Goal: Task Accomplishment & Management: Manage account settings

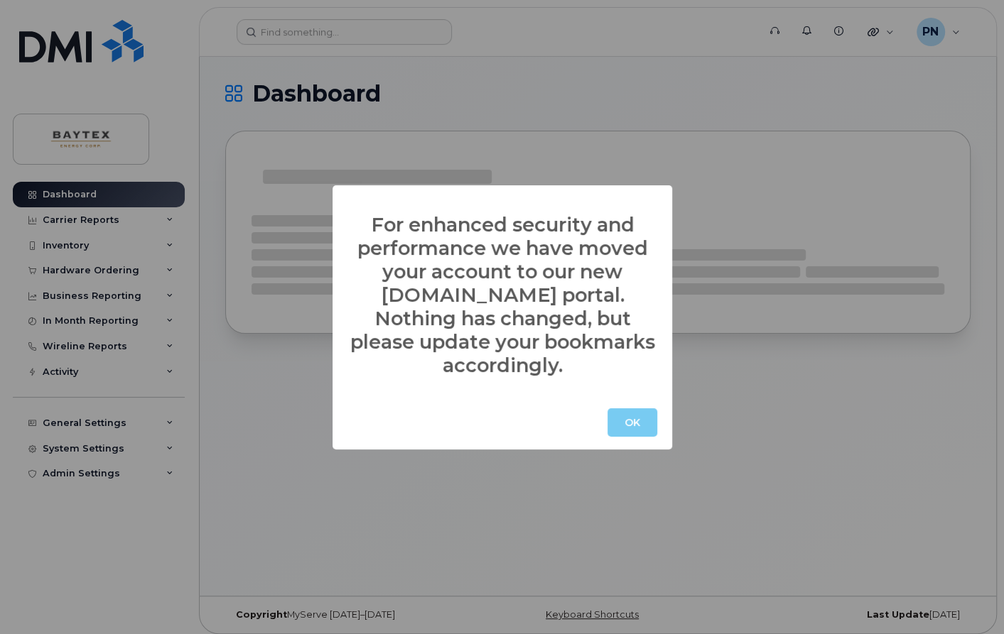
click at [631, 411] on button "OK" at bounding box center [632, 422] width 50 height 28
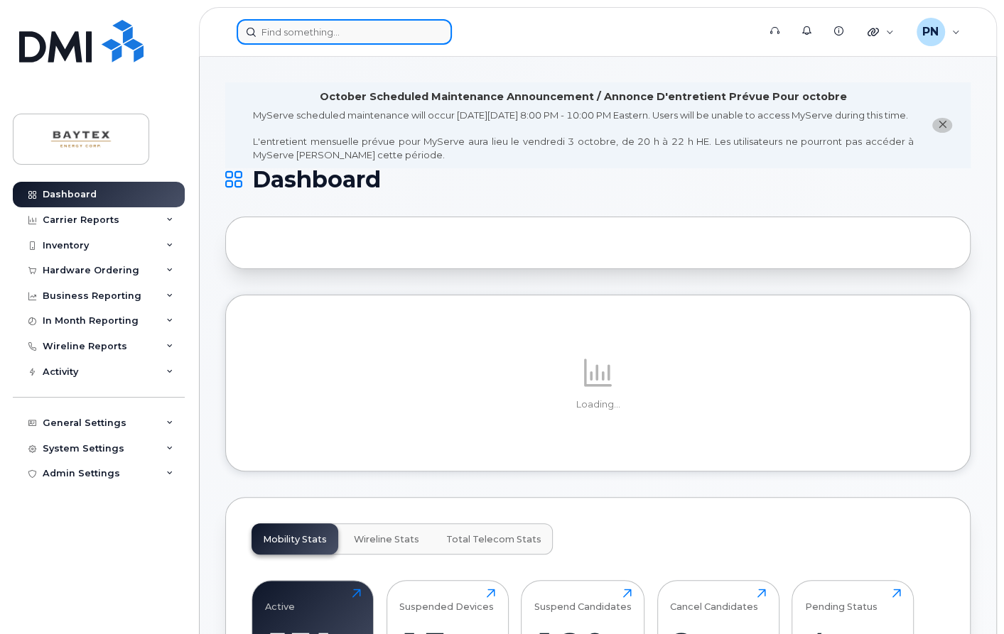
click at [377, 24] on input at bounding box center [344, 32] width 215 height 26
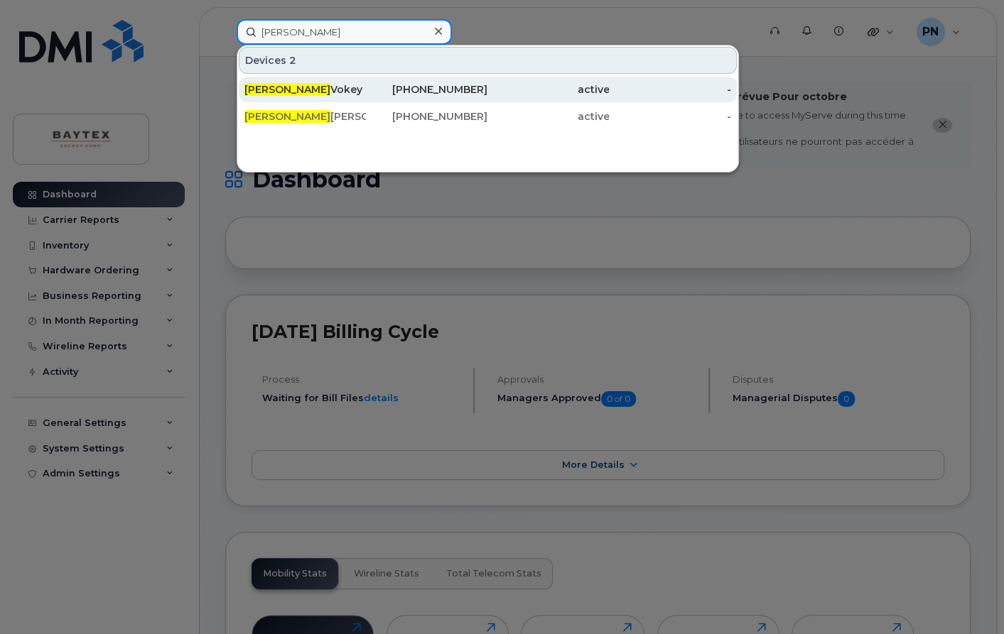
type input "jeremy"
click at [322, 87] on div "Jeremy Vokey" at bounding box center [304, 89] width 121 height 14
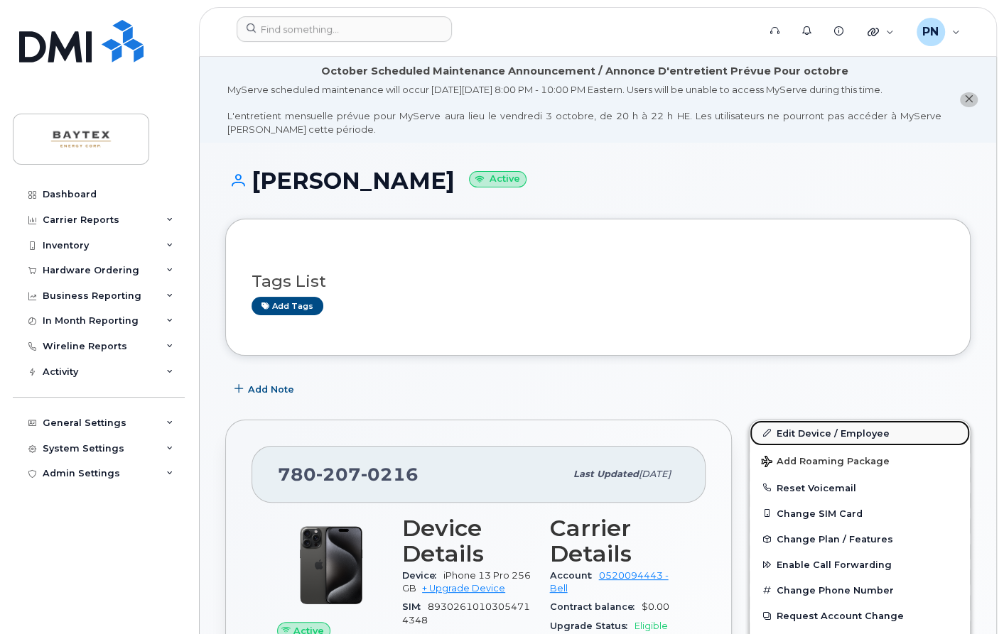
click at [786, 421] on link "Edit Device / Employee" at bounding box center [859, 434] width 220 height 26
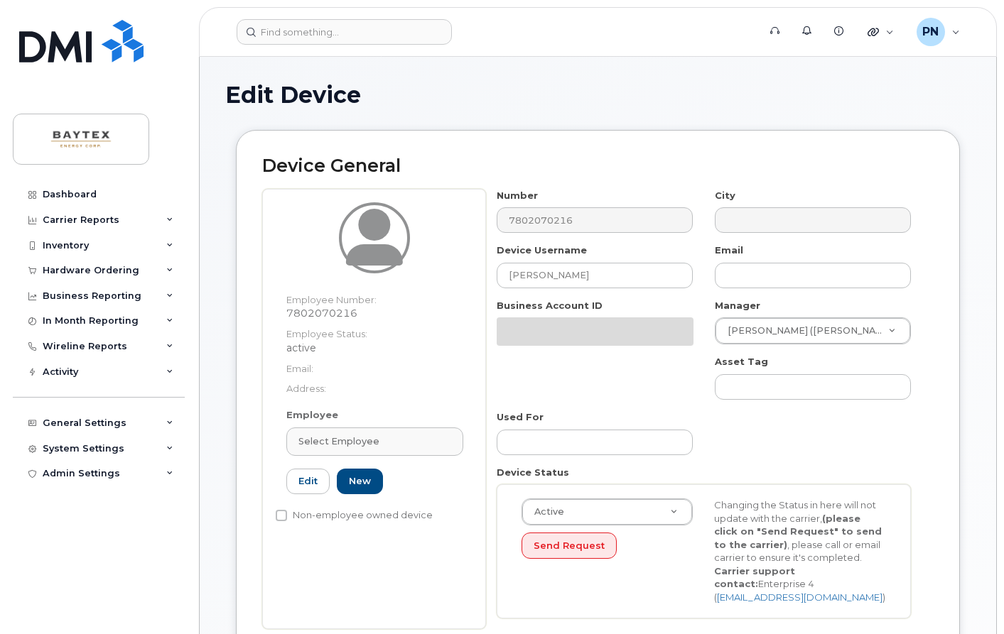
select select "12320"
drag, startPoint x: 579, startPoint y: 276, endPoint x: 462, endPoint y: 281, distance: 117.3
click at [462, 281] on div "Employee Number: 7802070216 Employee Status: active Email: Address: Employee Se…" at bounding box center [597, 409] width 671 height 440
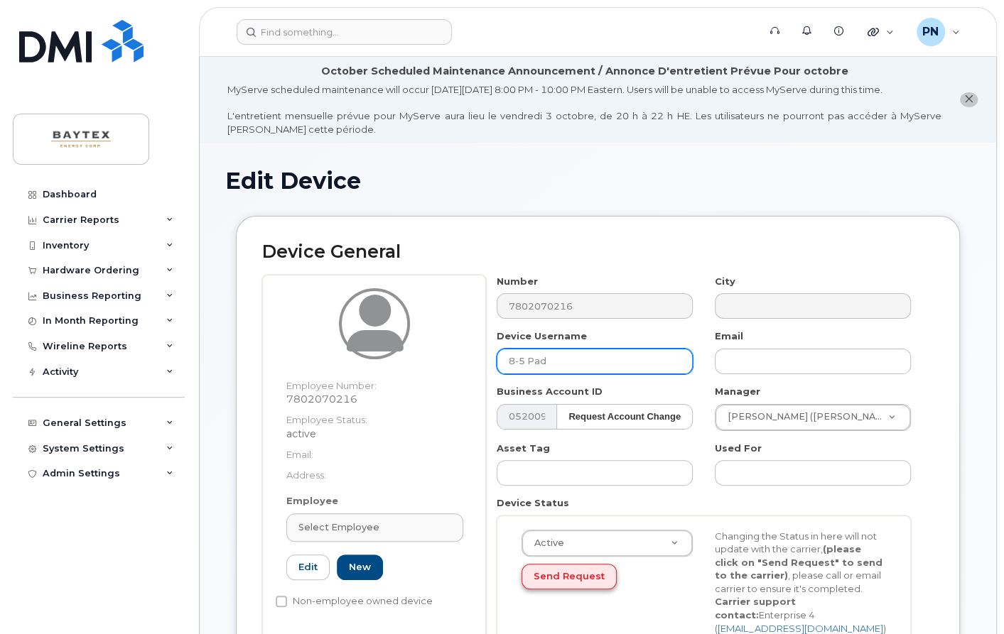
type input "8-5 Pad"
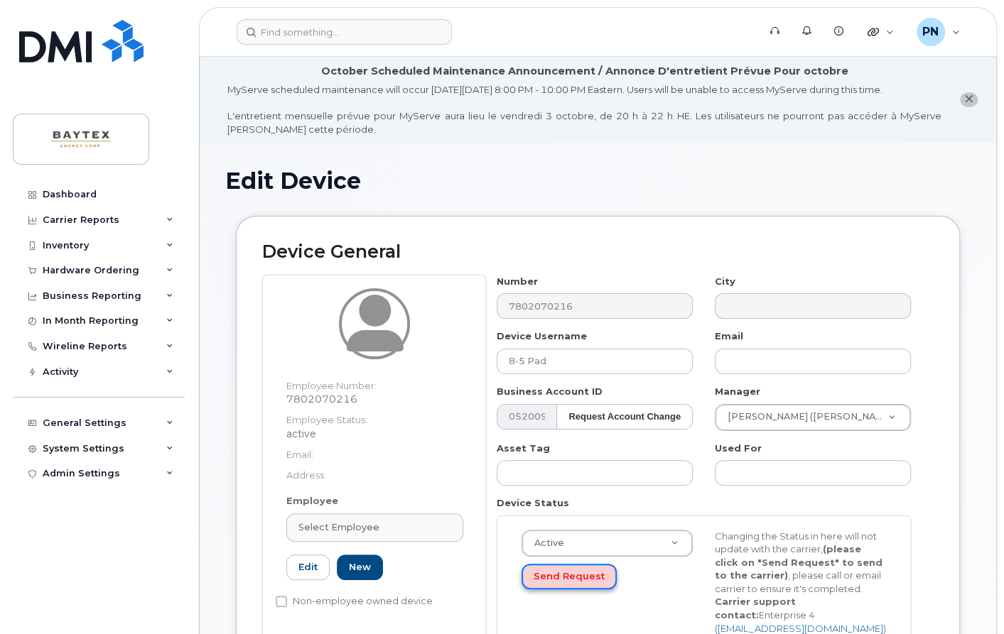
click at [568, 578] on button "Send Request" at bounding box center [568, 577] width 95 height 26
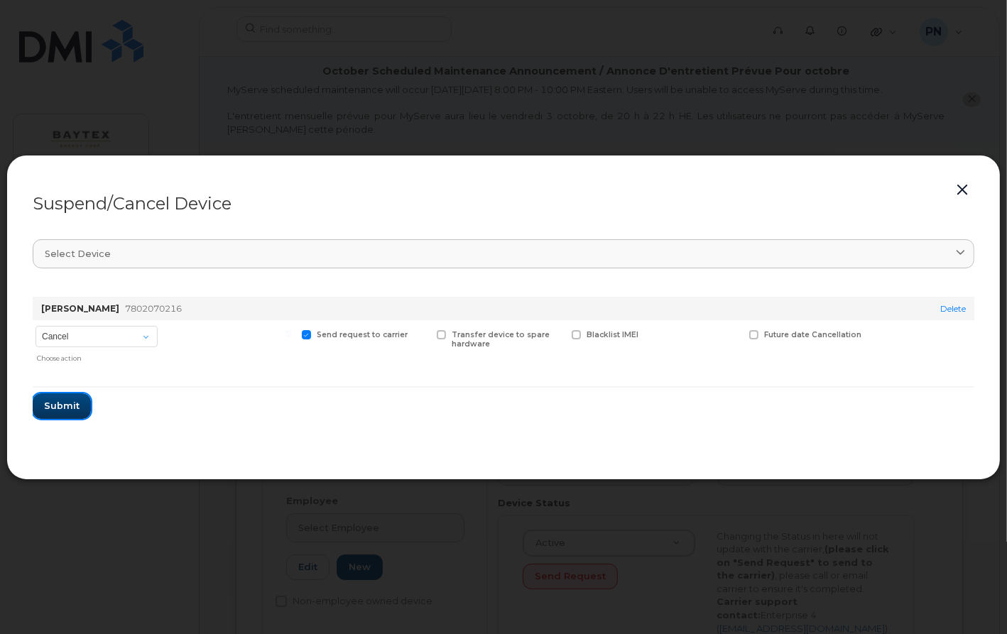
click at [48, 403] on span "Submit" at bounding box center [62, 405] width 36 height 13
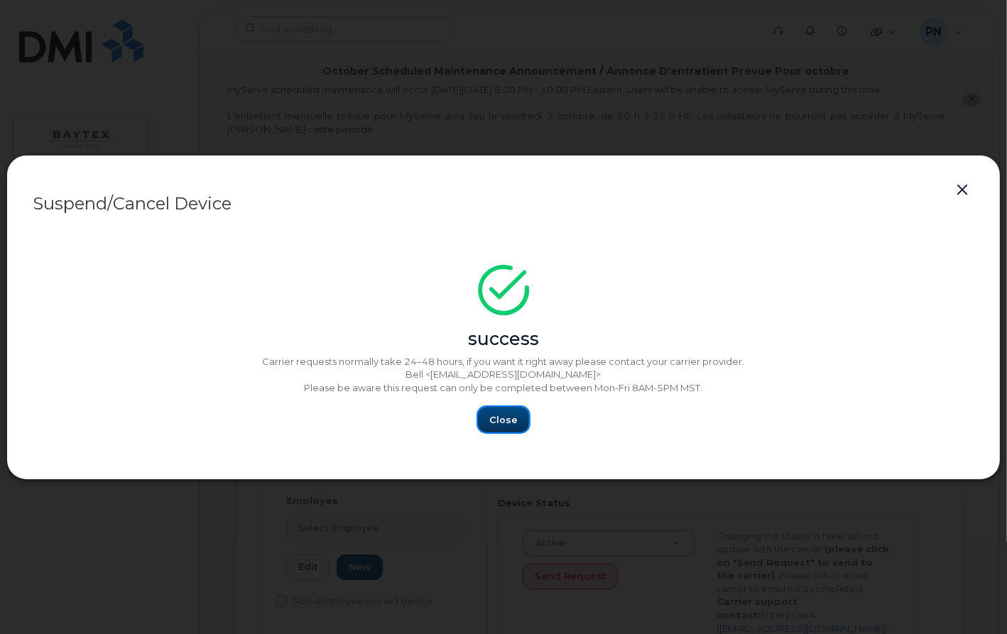
click at [514, 415] on span "Close" at bounding box center [503, 419] width 28 height 13
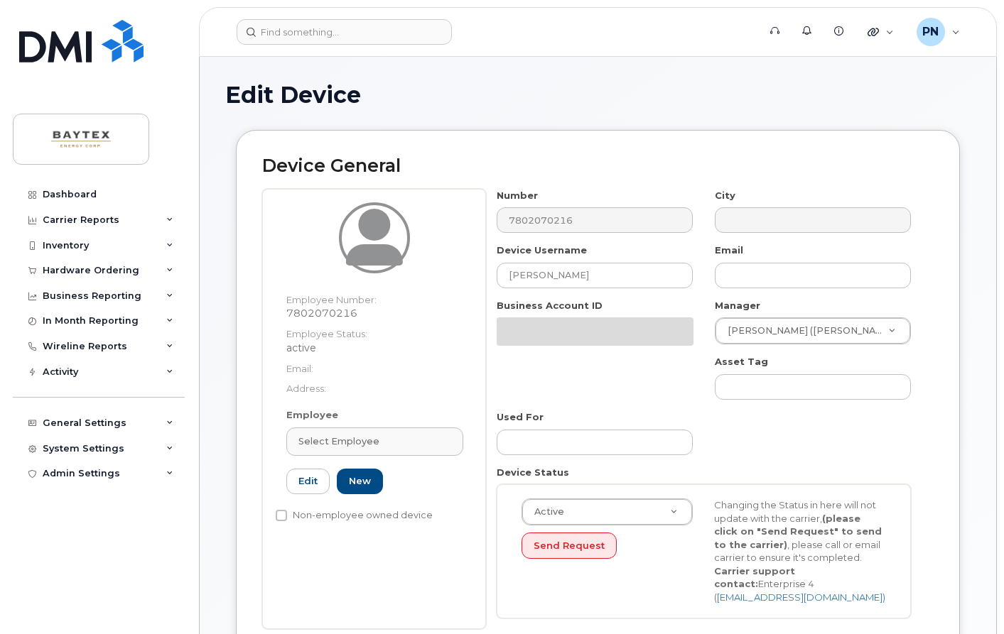
select select "12320"
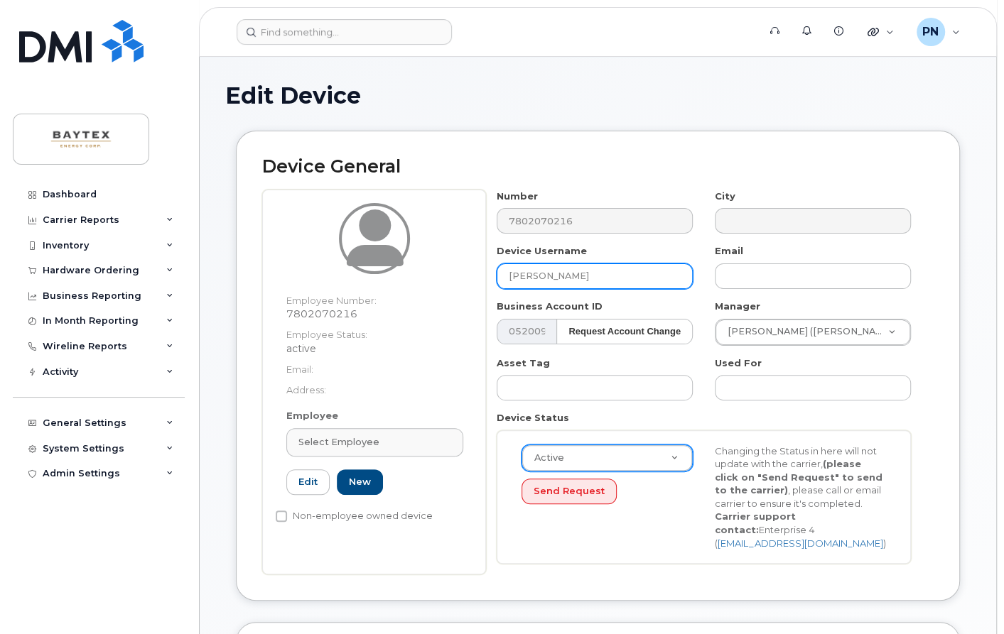
drag, startPoint x: 585, startPoint y: 278, endPoint x: 504, endPoint y: 274, distance: 81.1
click at [504, 274] on input "Jeremy Vokey" at bounding box center [595, 277] width 196 height 26
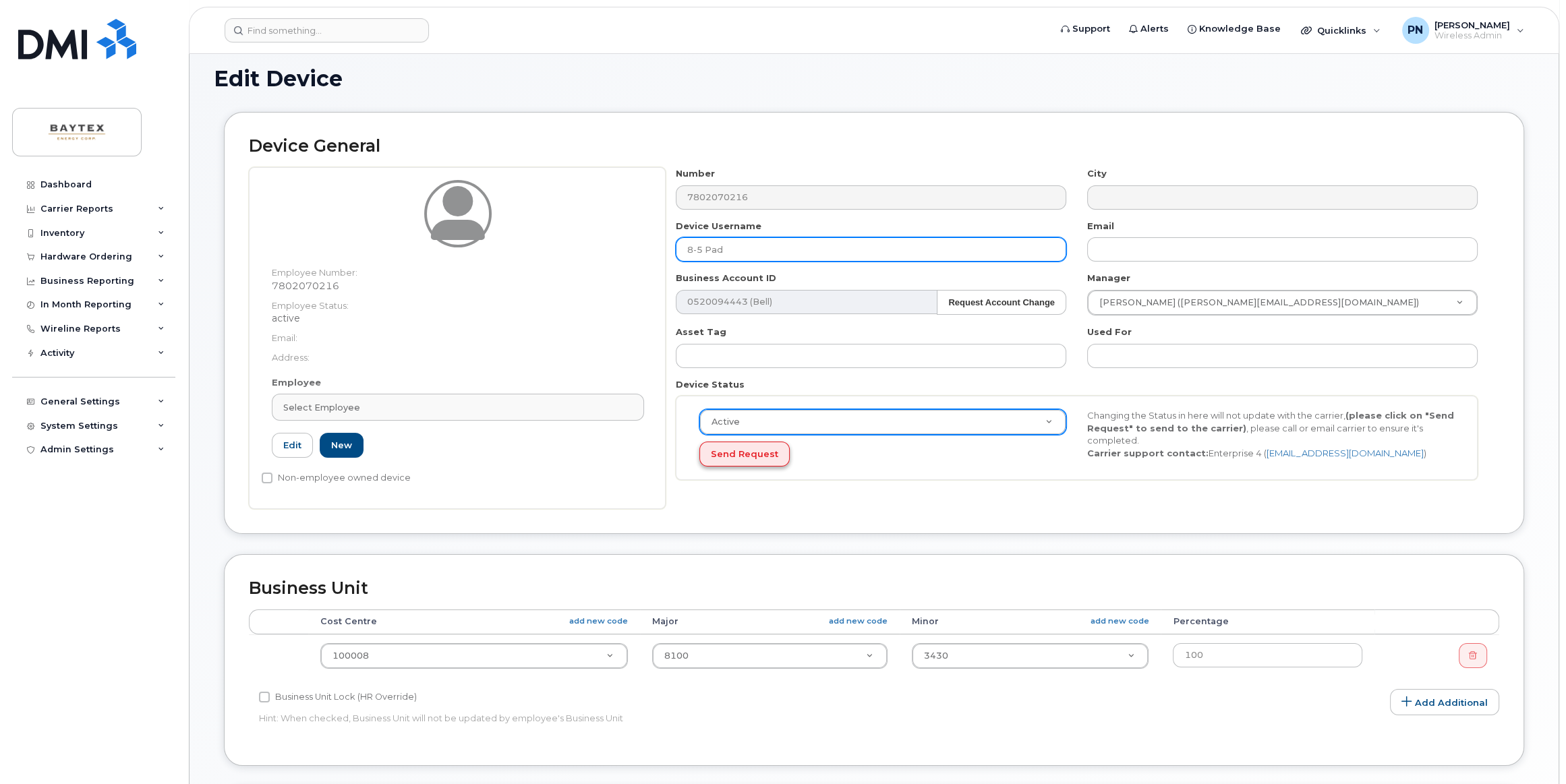
type input "8-5 Pad"
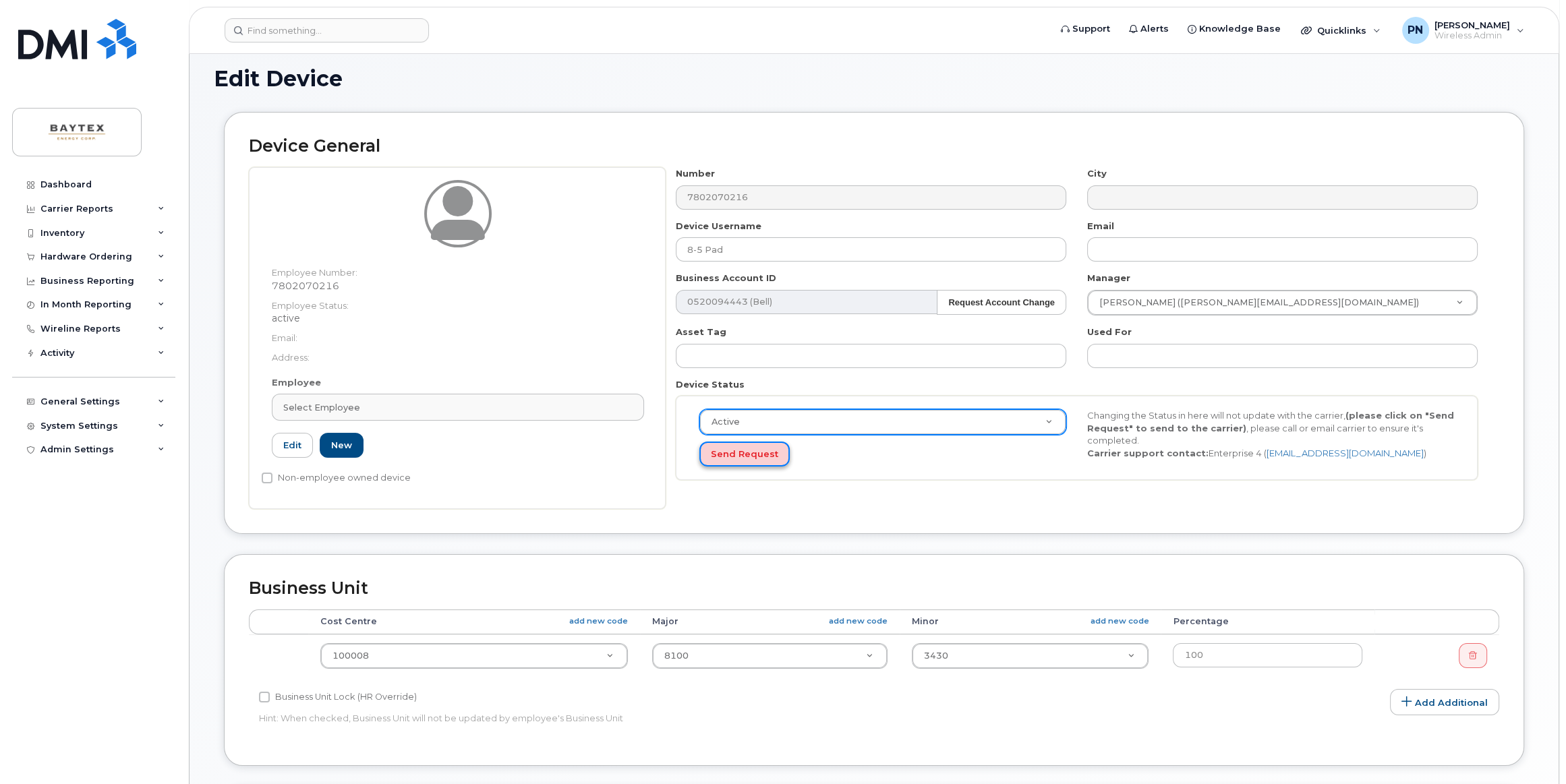
click at [735, 451] on button "Send Request" at bounding box center [745, 454] width 90 height 25
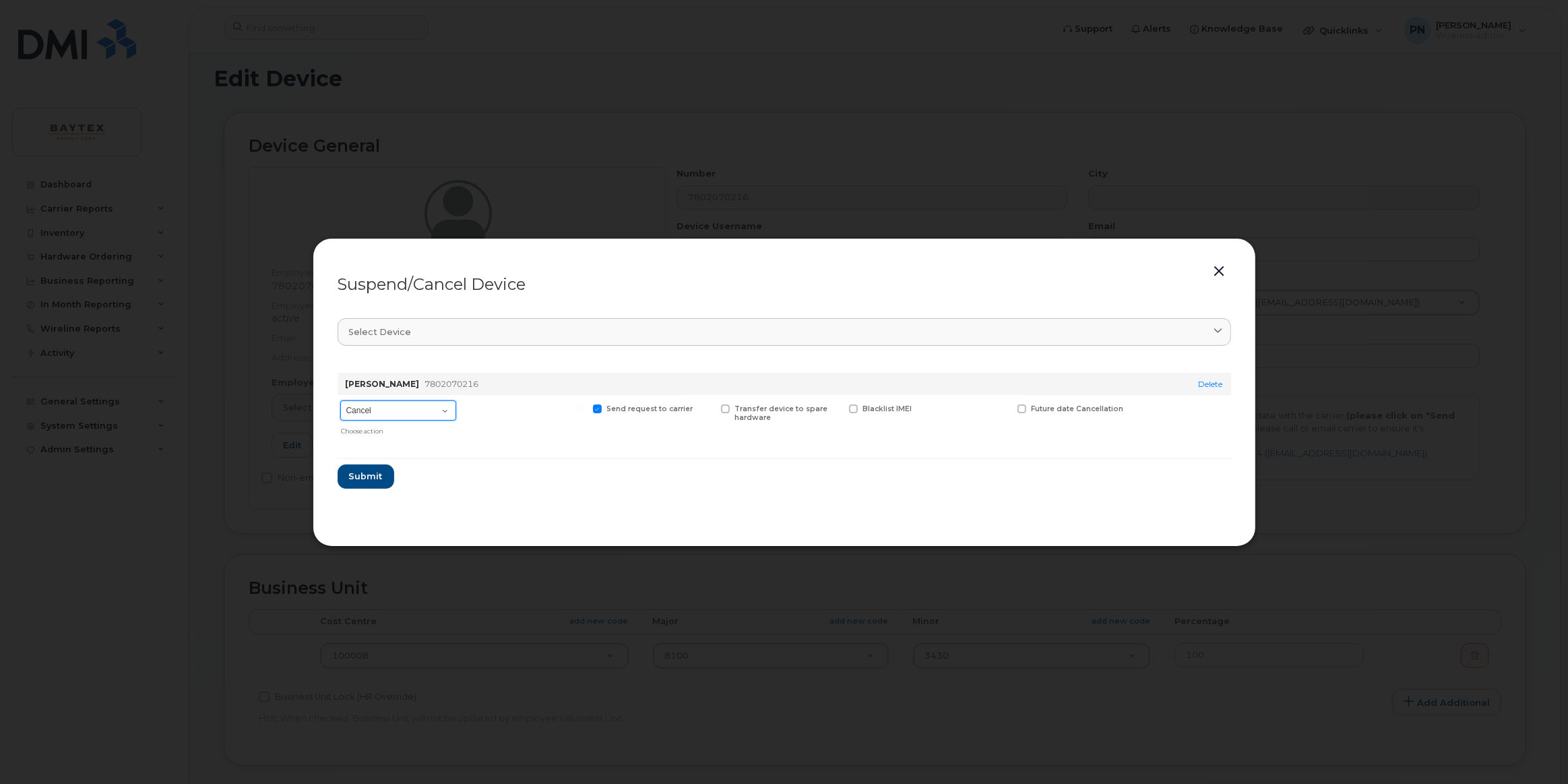
click at [424, 416] on select "Cancel Suspend - Extend Suspension Suspend - Reduced Rate Suspend - Full Rate S…" at bounding box center [398, 410] width 116 height 20
select select "[object Object]"
click at [341, 401] on select "Cancel Suspend - Extend Suspension Suspend - Reduced Rate Suspend - Full Rate S…" at bounding box center [398, 410] width 116 height 20
click at [480, 439] on div "Available for new activations/redeployments" at bounding box center [524, 418] width 124 height 47
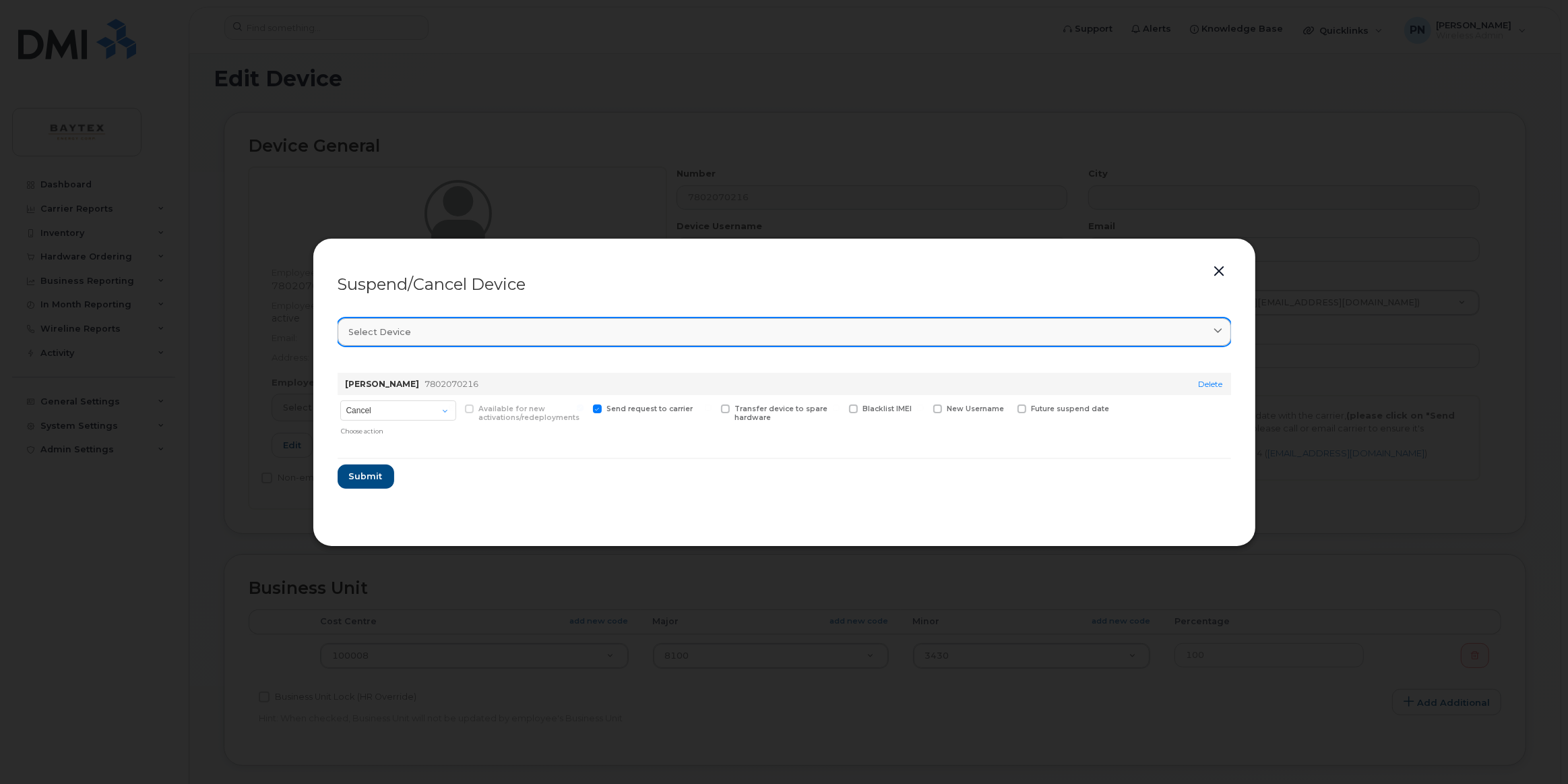
click at [614, 323] on link "Select device" at bounding box center [784, 331] width 894 height 28
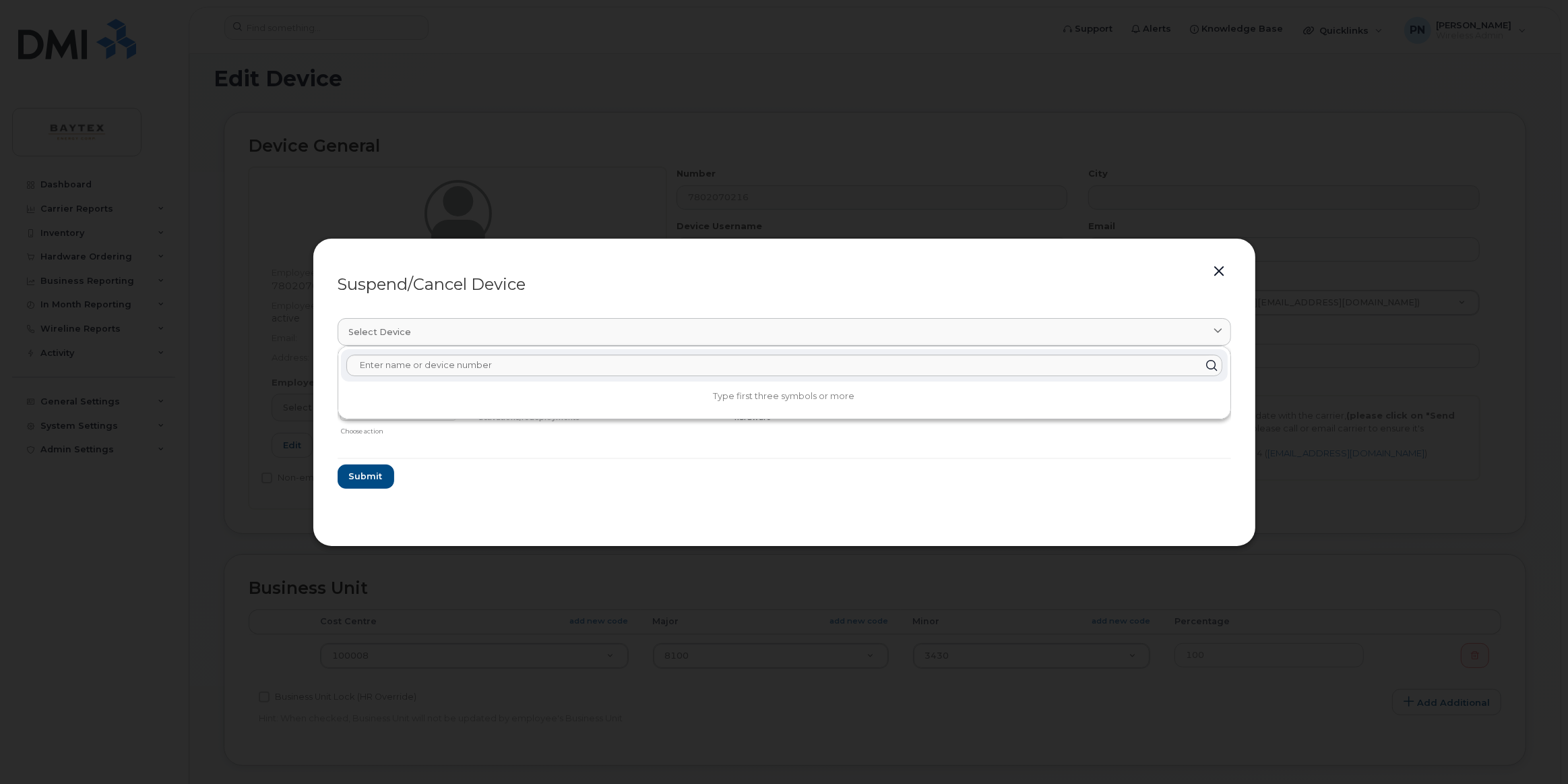
click at [466, 493] on section "Select device Type first three symbols or more Jeremy Vokey 7802070216 Delete C…" at bounding box center [784, 413] width 894 height 215
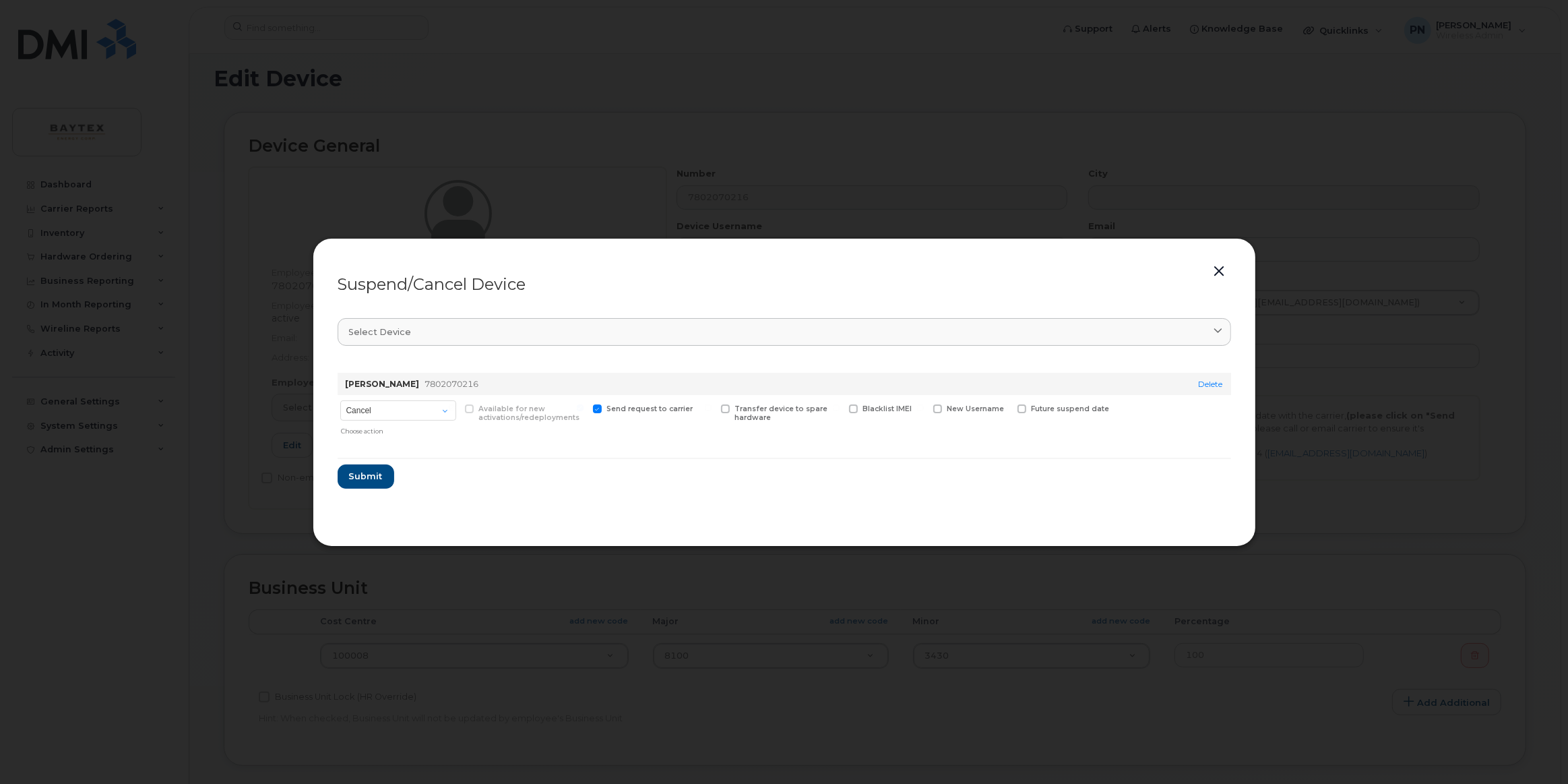
click at [951, 270] on button "button" at bounding box center [1219, 271] width 20 height 19
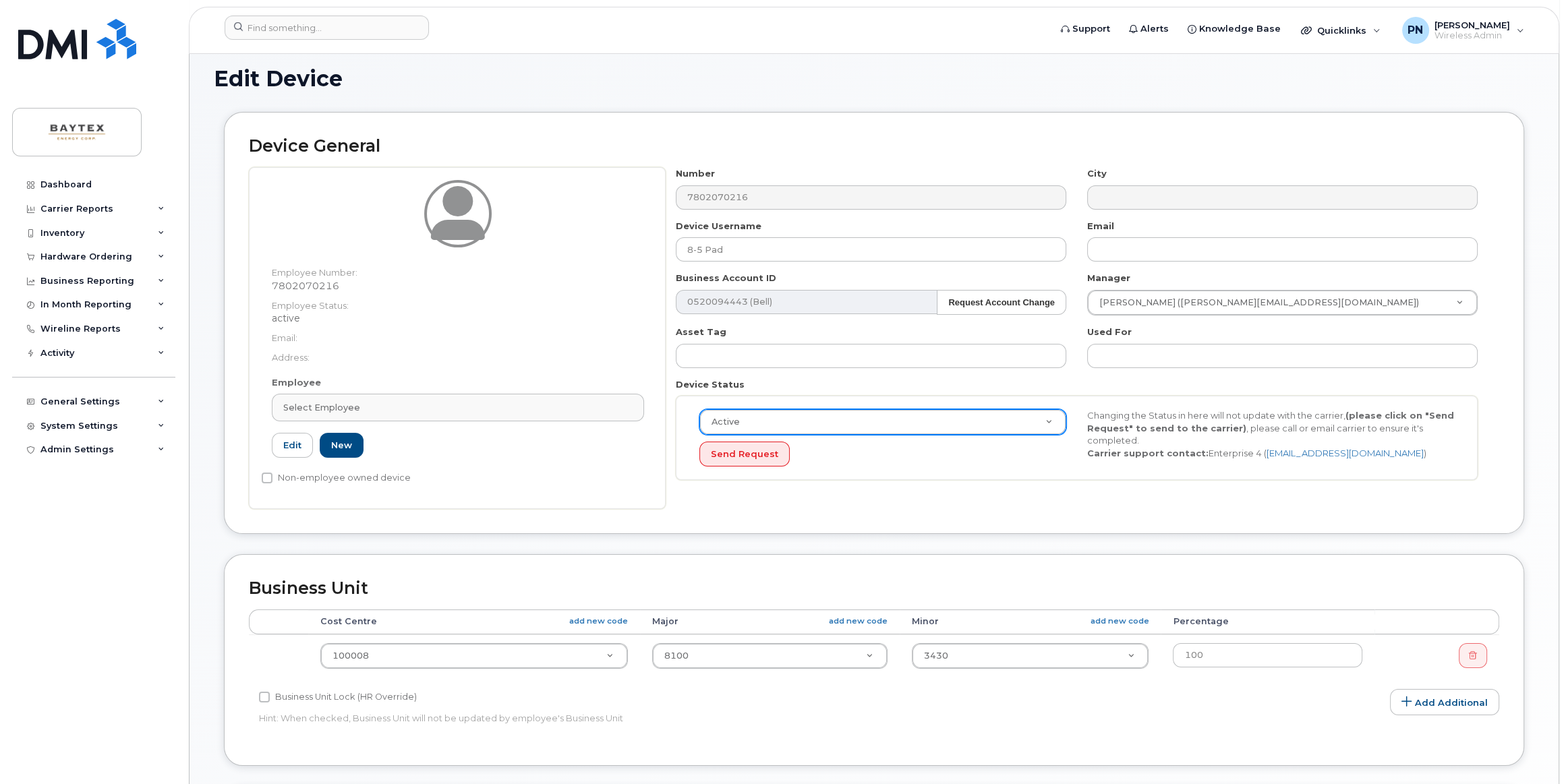
click at [907, 104] on div "Edit Device" at bounding box center [874, 89] width 1321 height 46
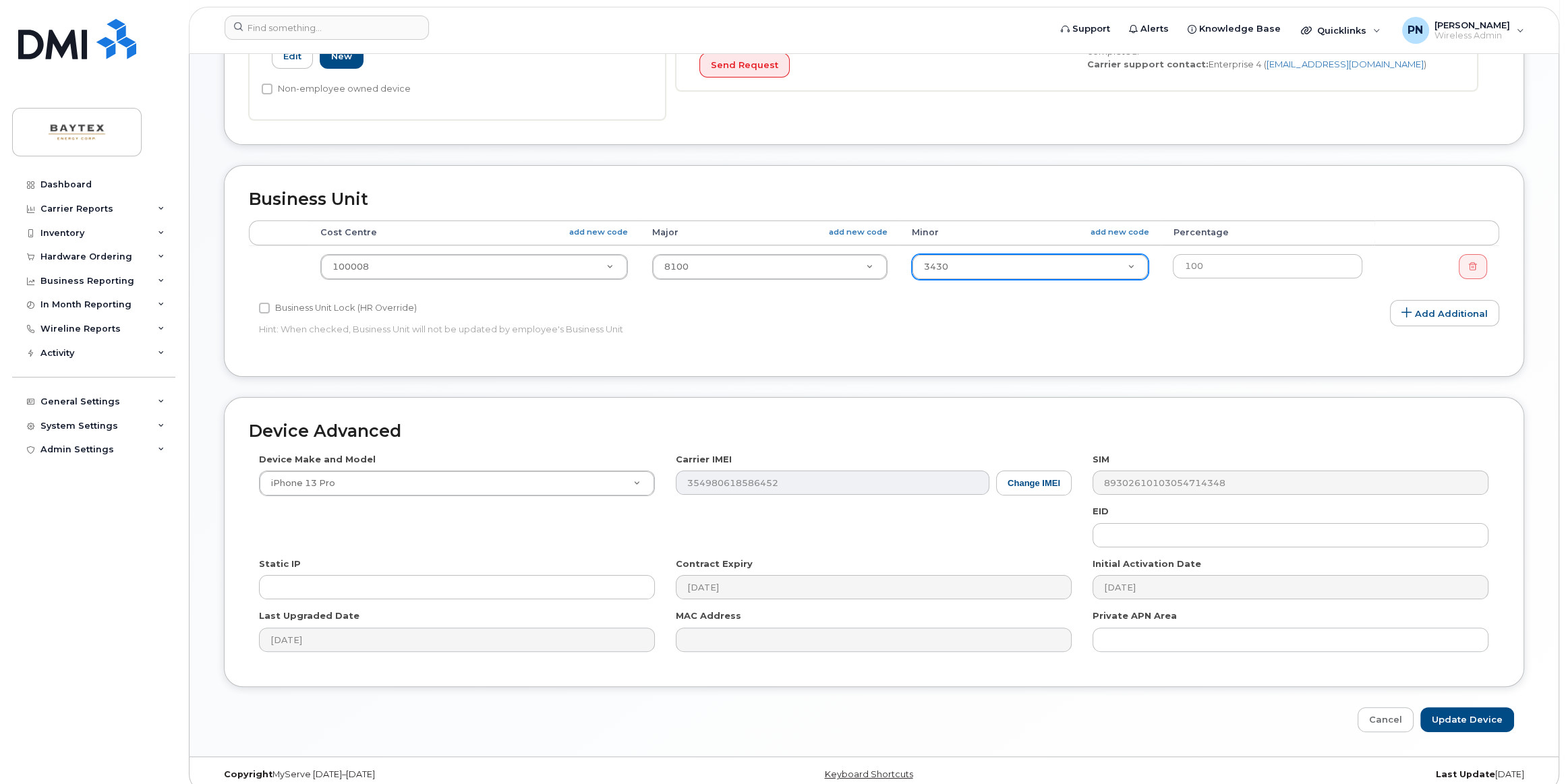
scroll to position [484, 0]
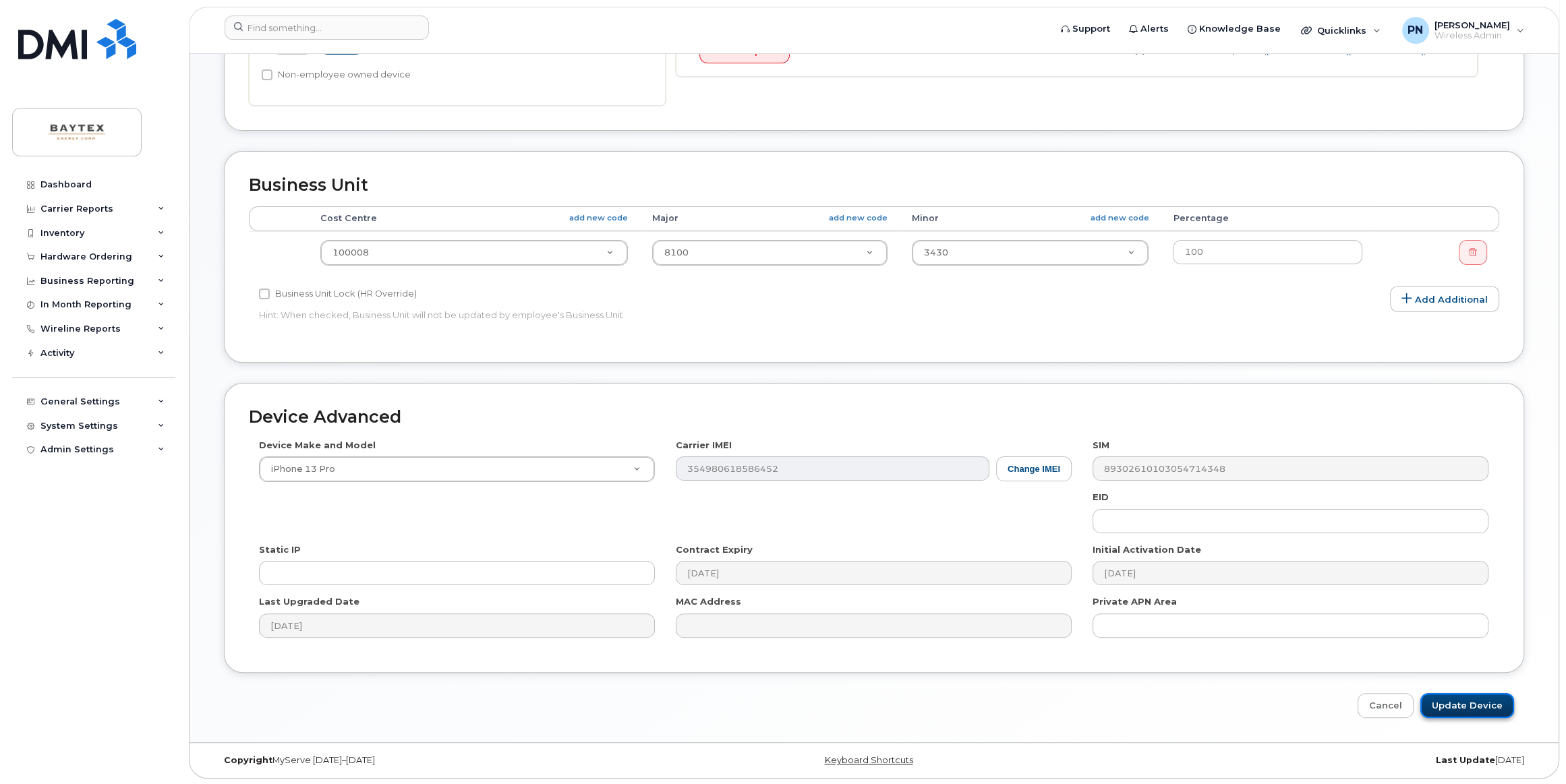
click at [953, 602] on input "Update Device" at bounding box center [1467, 705] width 94 height 25
type input "Saving..."
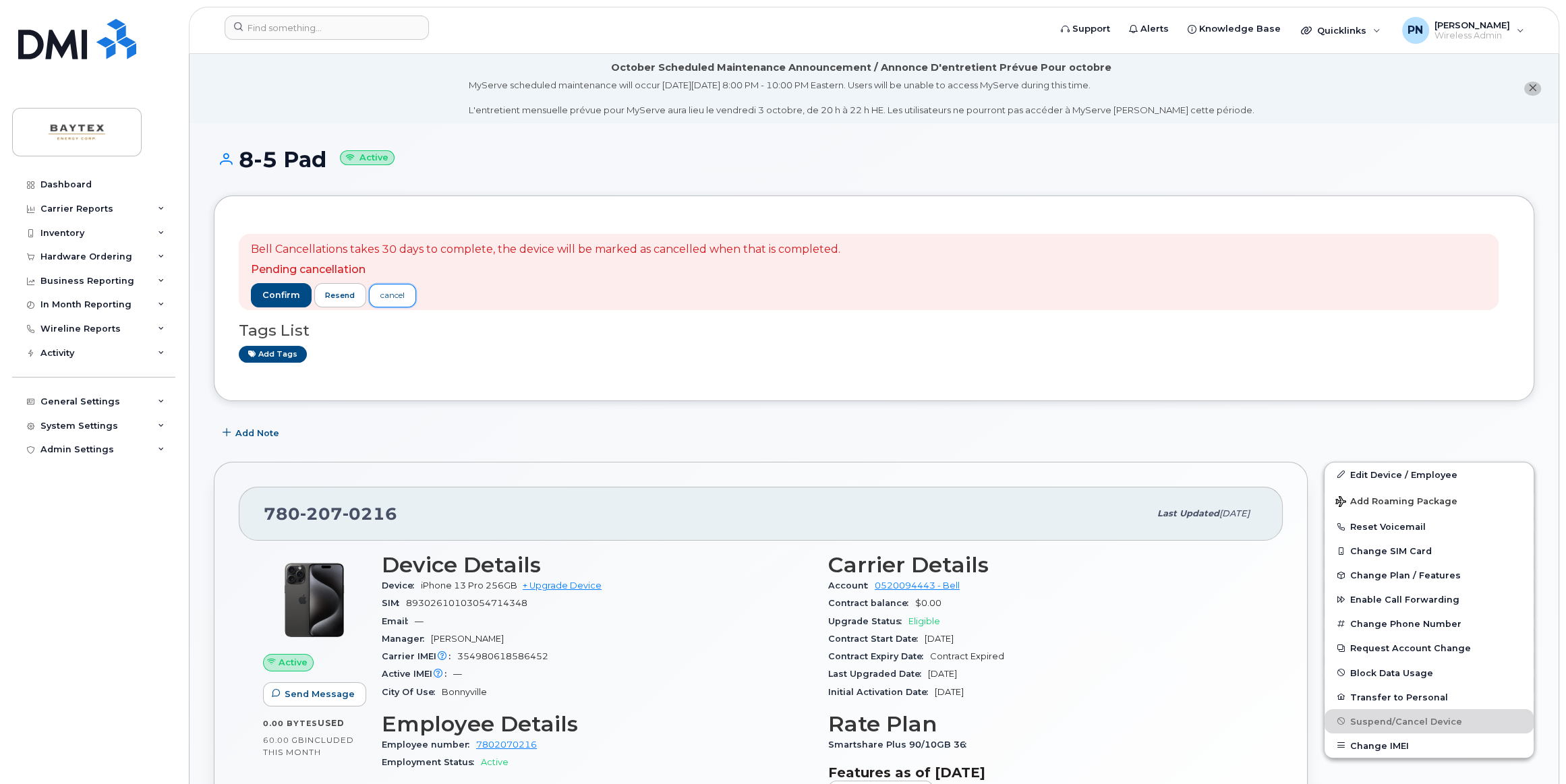
click at [387, 297] on div "cancel" at bounding box center [393, 295] width 25 height 12
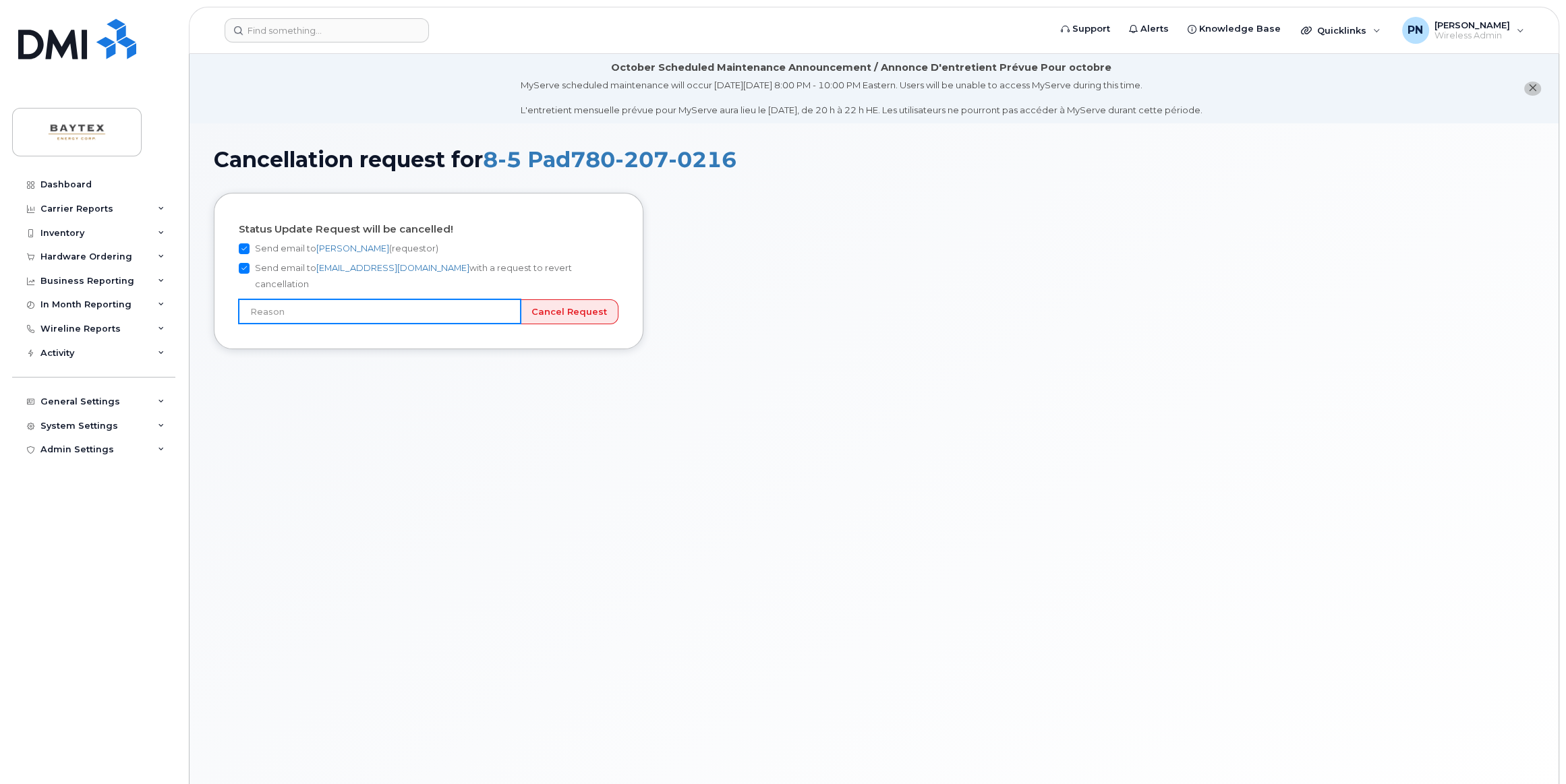
click at [372, 299] on input "text" at bounding box center [379, 311] width 282 height 25
type input "User still using device"
click at [548, 299] on input "Cancel Request" at bounding box center [570, 311] width 99 height 25
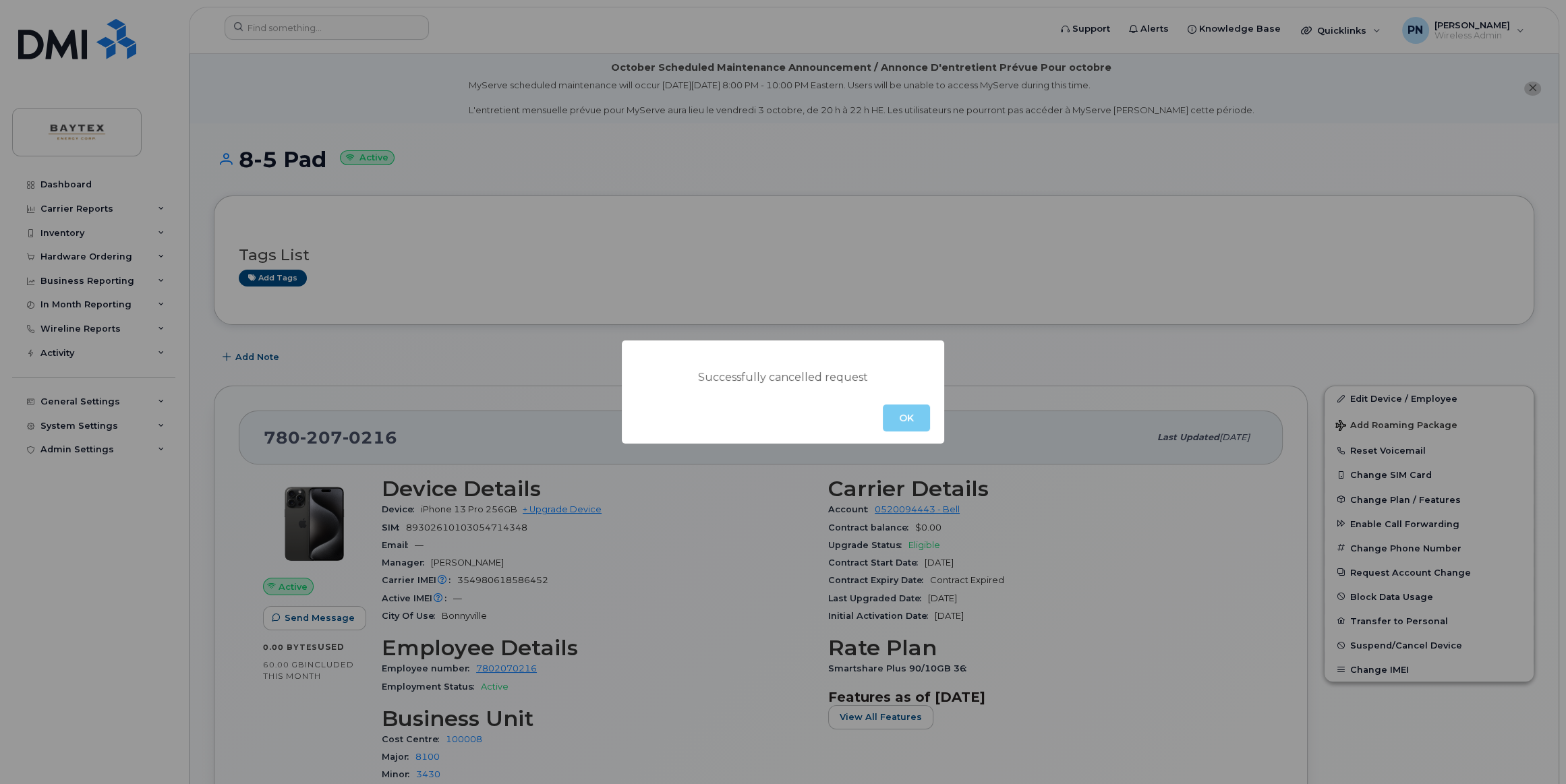
click at [915, 417] on button "OK" at bounding box center [907, 418] width 47 height 27
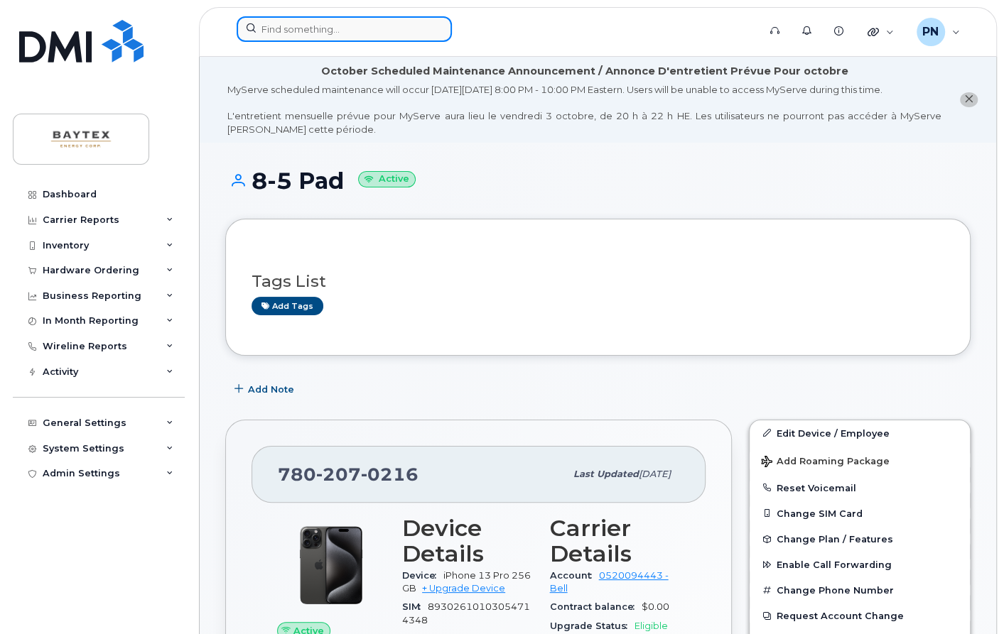
click at [305, 24] on input at bounding box center [344, 29] width 215 height 26
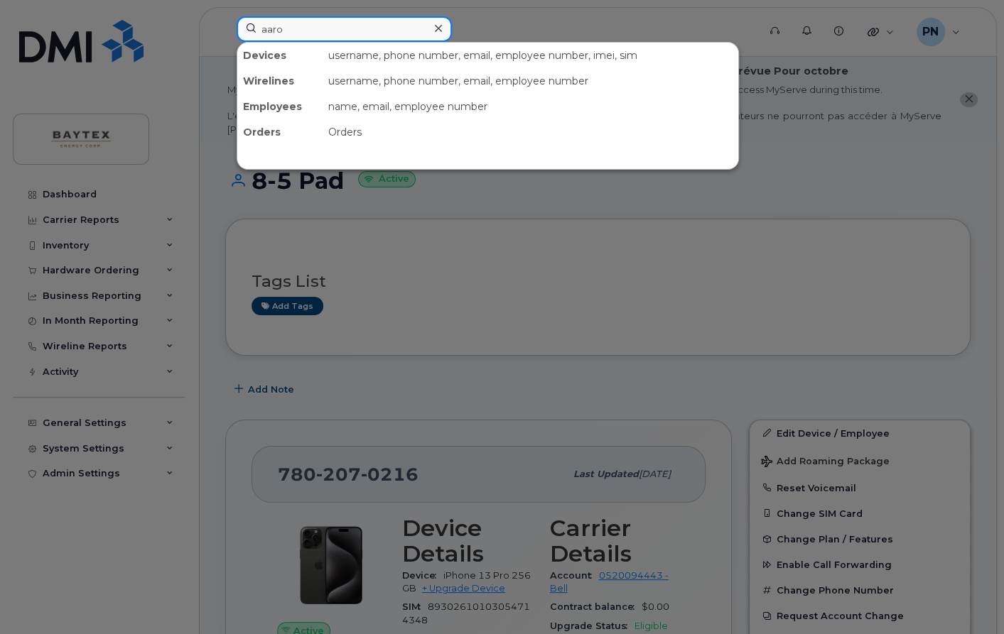
type input "aaron"
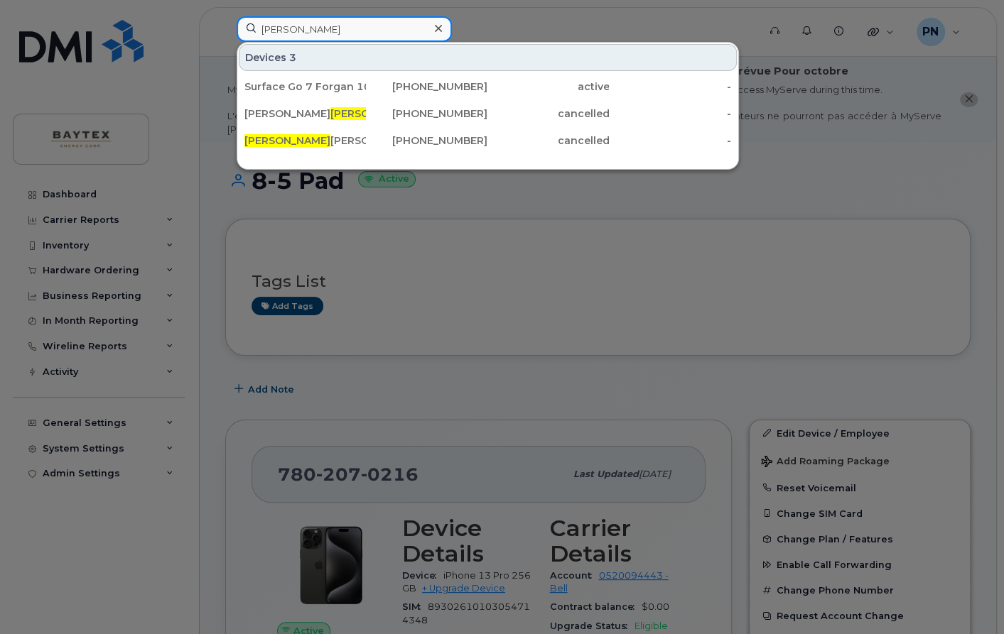
drag, startPoint x: 322, startPoint y: 37, endPoint x: 261, endPoint y: 38, distance: 61.8
click at [261, 38] on input "aaron" at bounding box center [344, 29] width 215 height 26
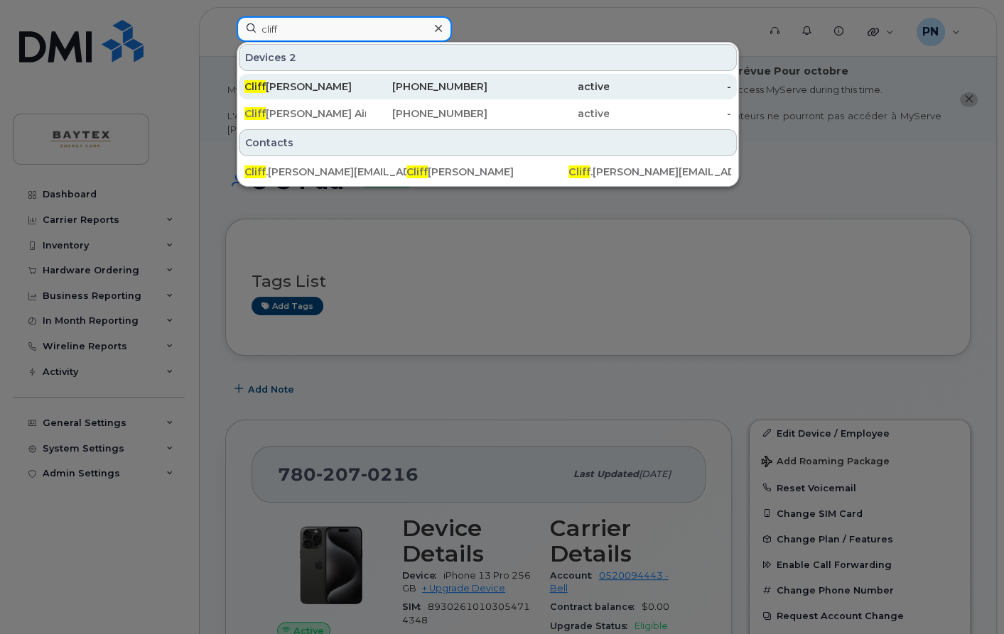
type input "cliff"
click at [283, 83] on div "Cliff Bailey" at bounding box center [304, 87] width 121 height 14
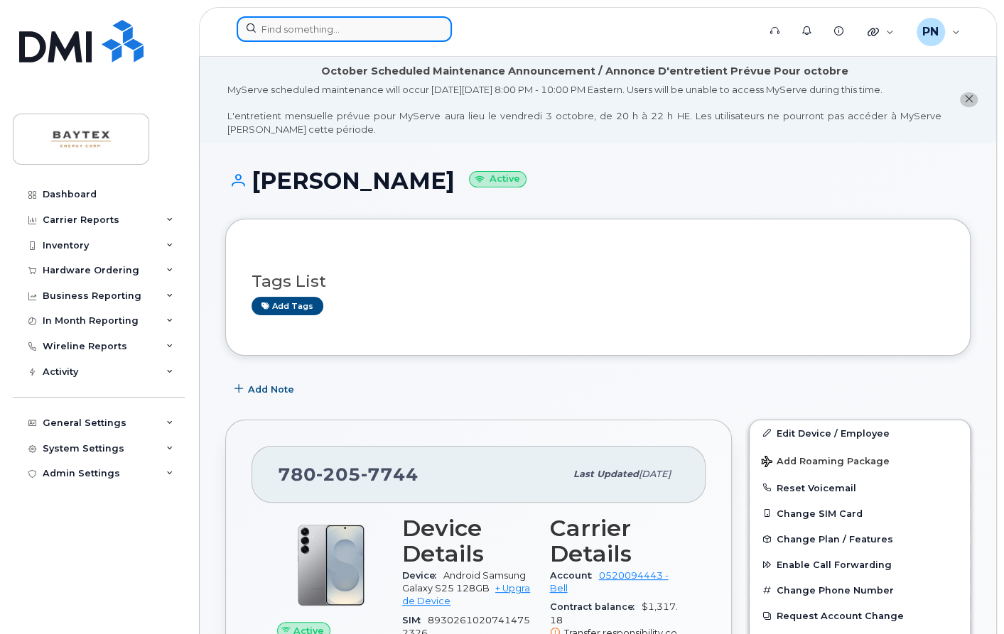
click at [382, 26] on input at bounding box center [344, 29] width 215 height 26
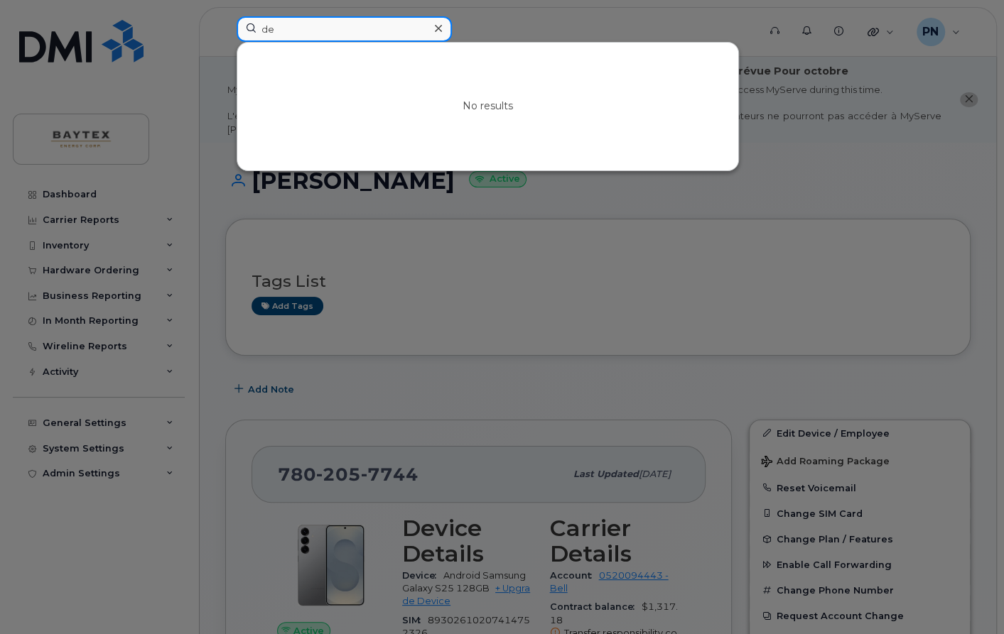
type input "d"
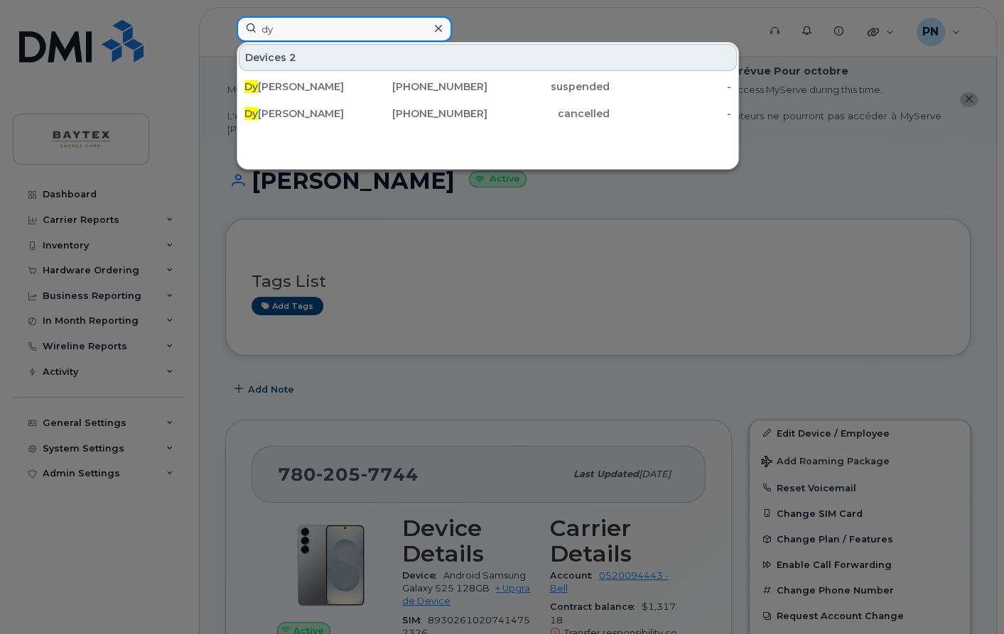
type input "d"
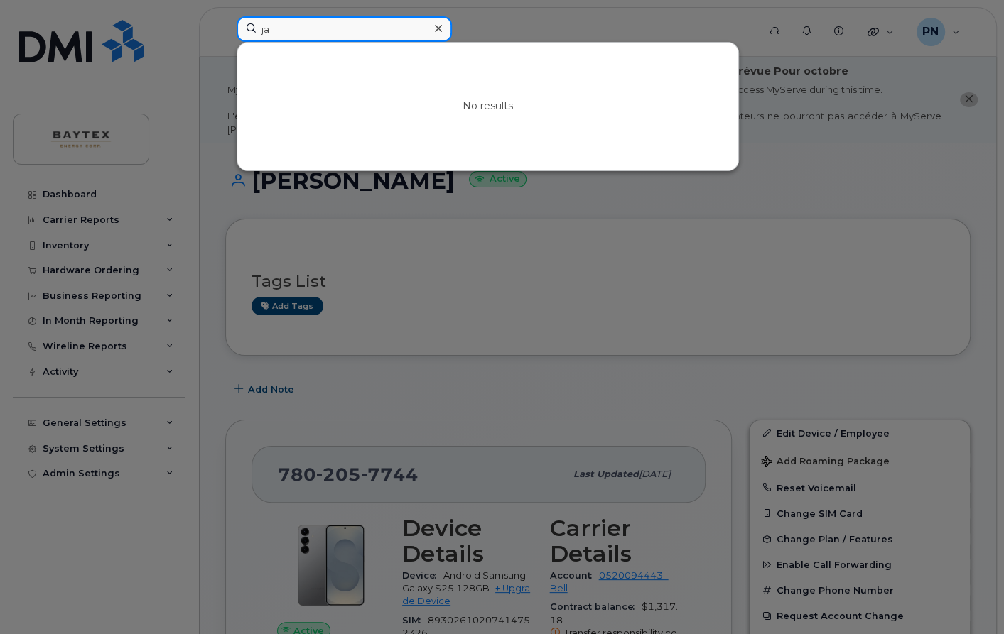
type input "j"
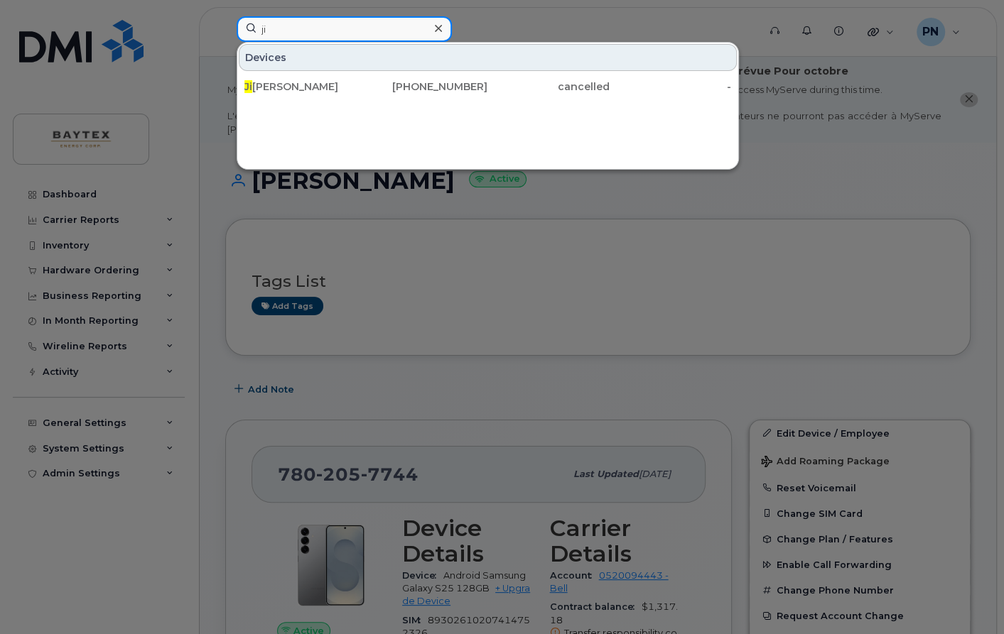
type input "j"
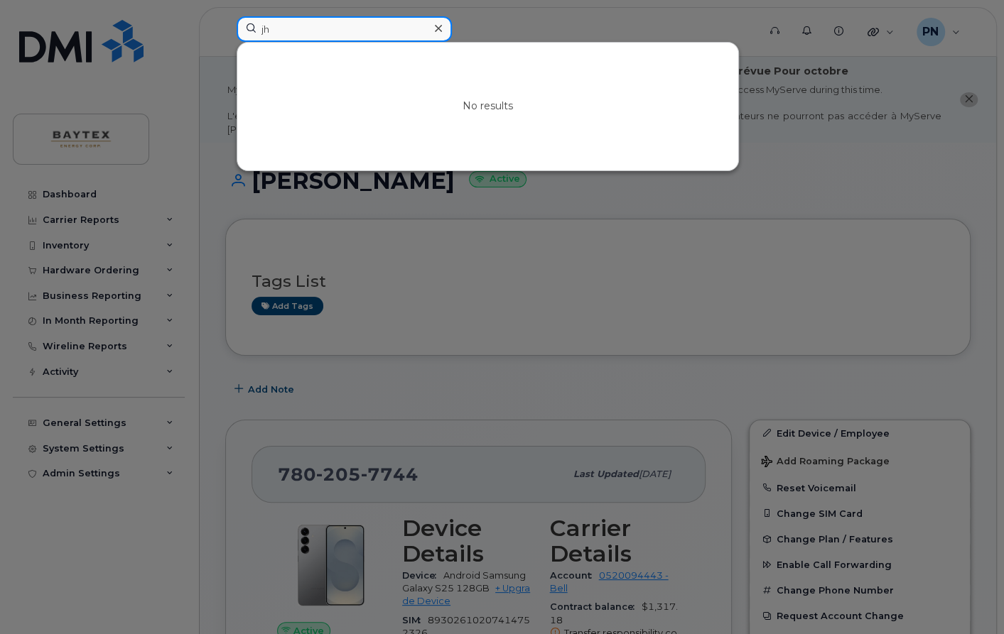
type input "j"
type input "i"
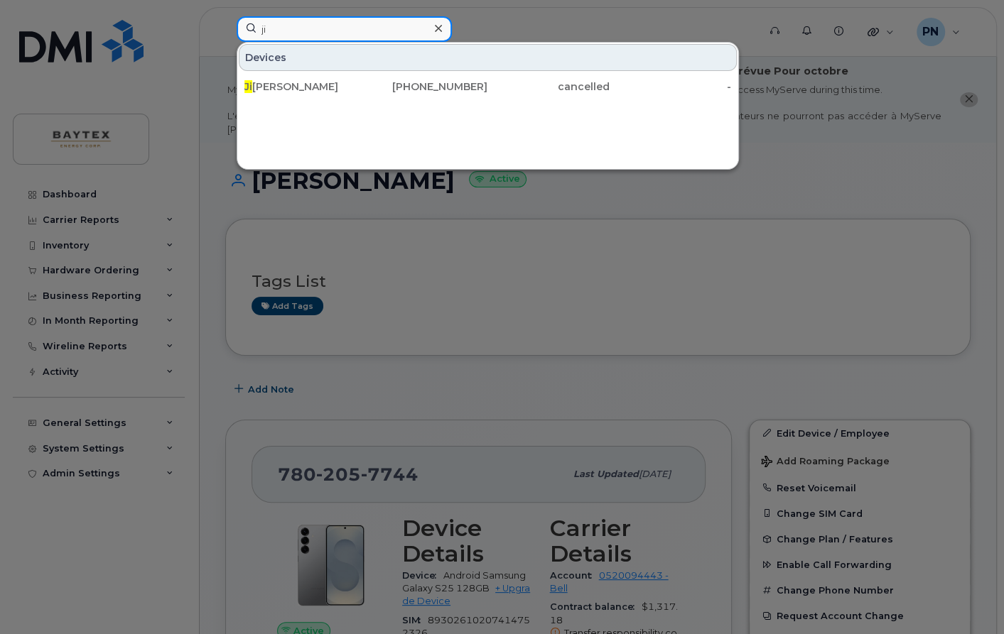
type input "j"
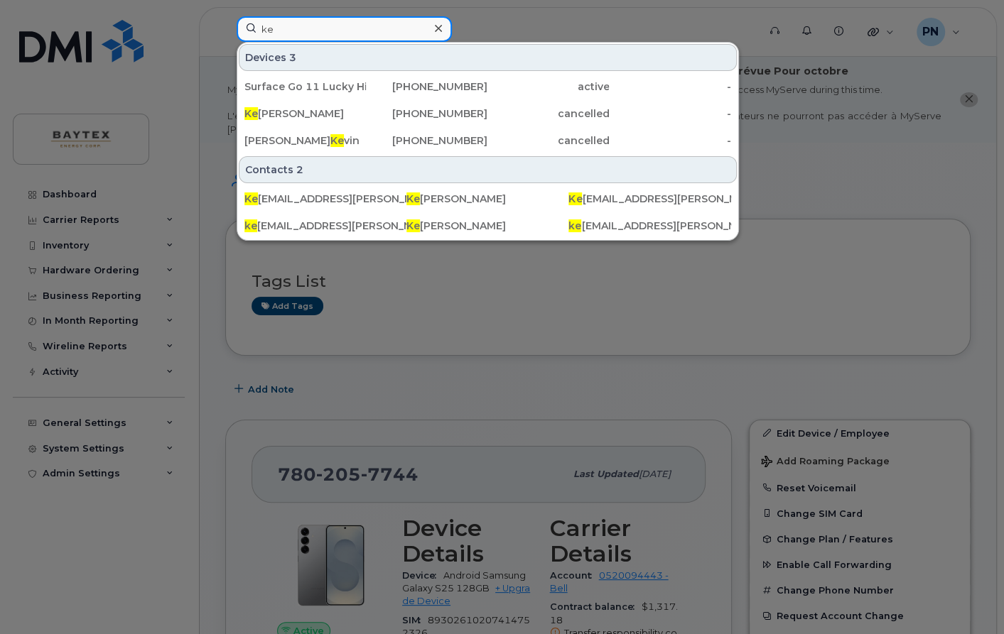
type input "k"
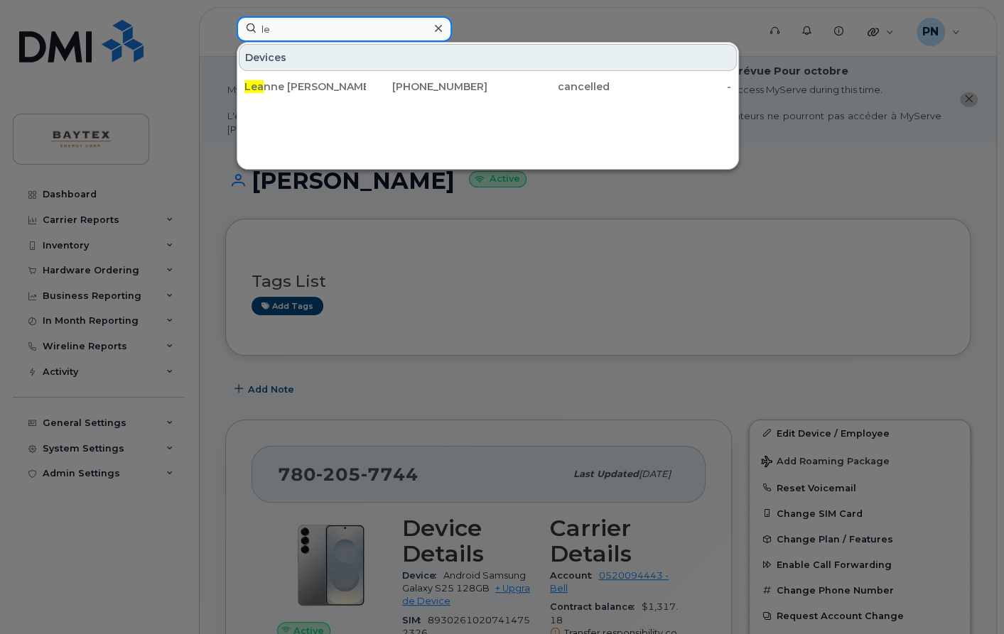
type input "l"
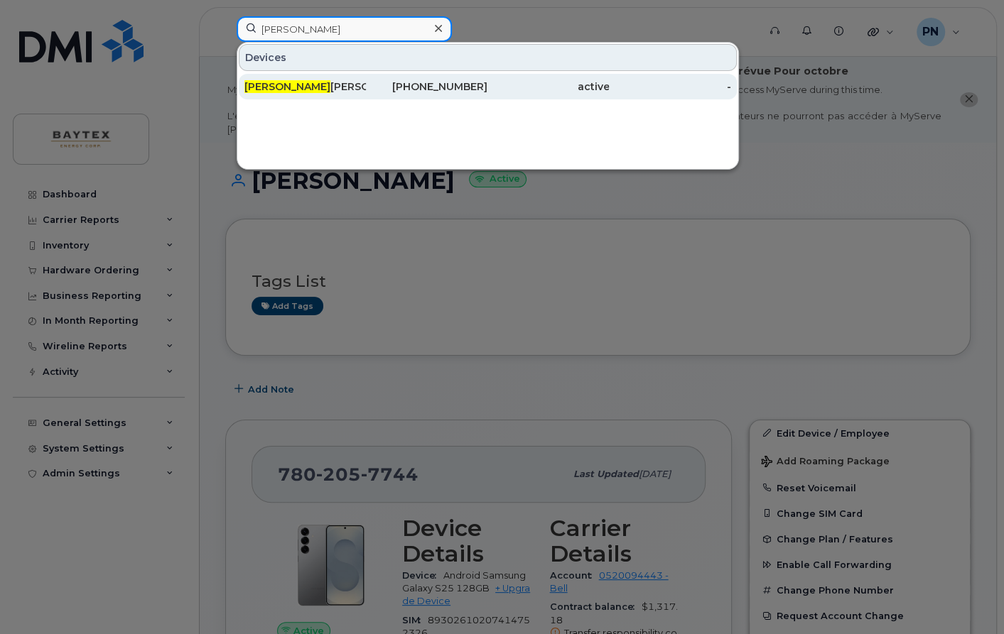
type input "[PERSON_NAME]"
click at [305, 87] on div "Lisa Graham" at bounding box center [304, 87] width 121 height 14
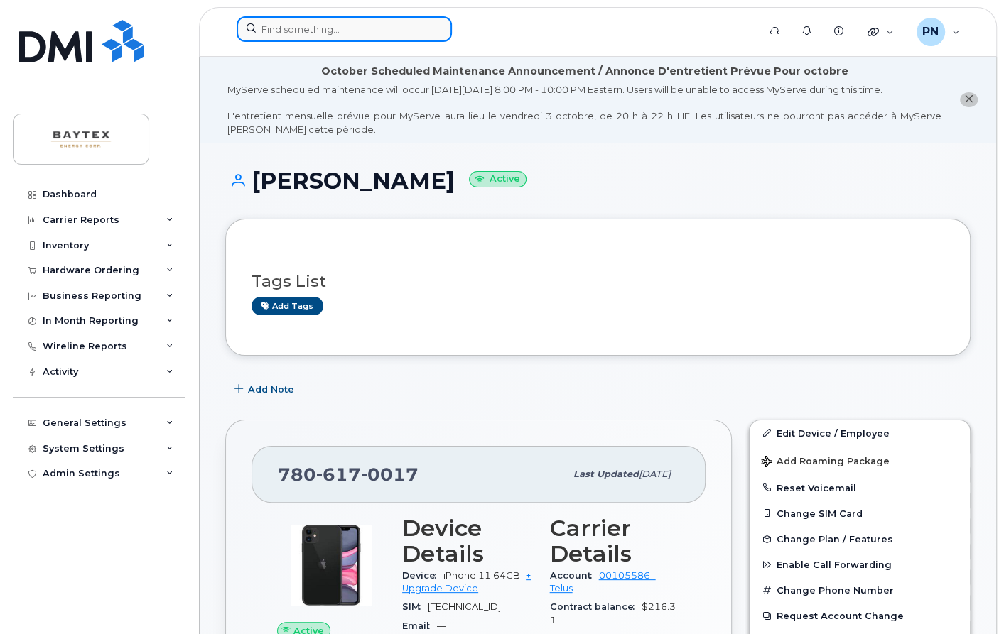
click at [352, 26] on input at bounding box center [344, 29] width 215 height 26
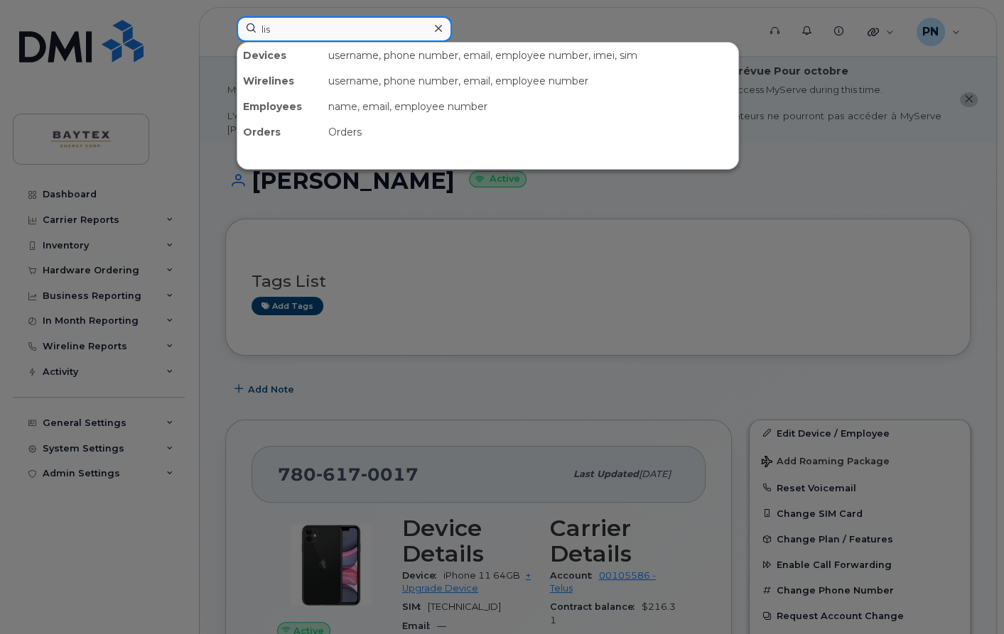
type input "[PERSON_NAME]"
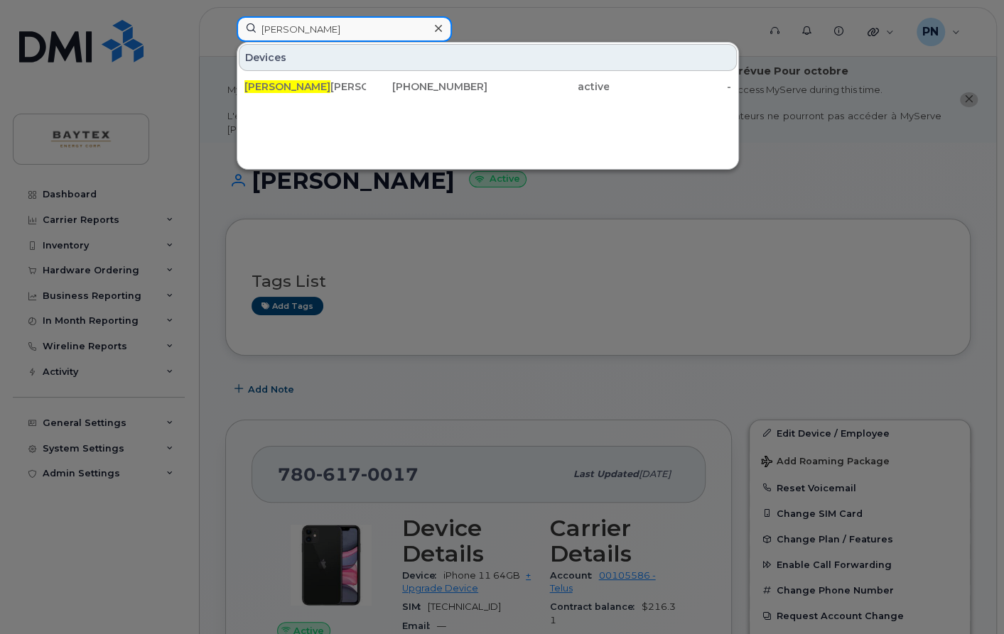
drag, startPoint x: 321, startPoint y: 31, endPoint x: 239, endPoint y: 24, distance: 82.0
click at [239, 24] on input "[PERSON_NAME]" at bounding box center [344, 29] width 215 height 26
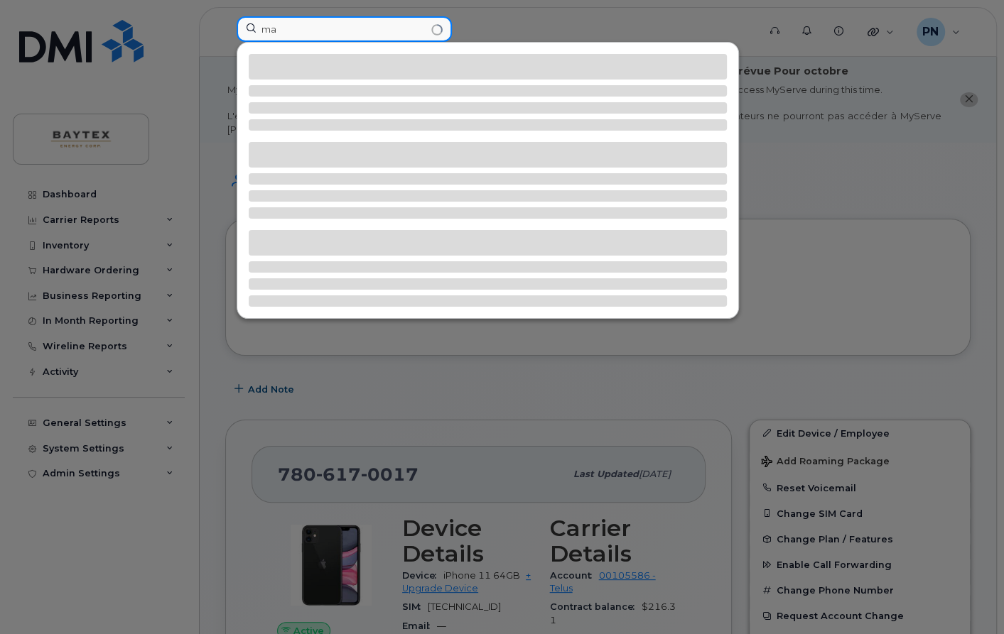
type input "m"
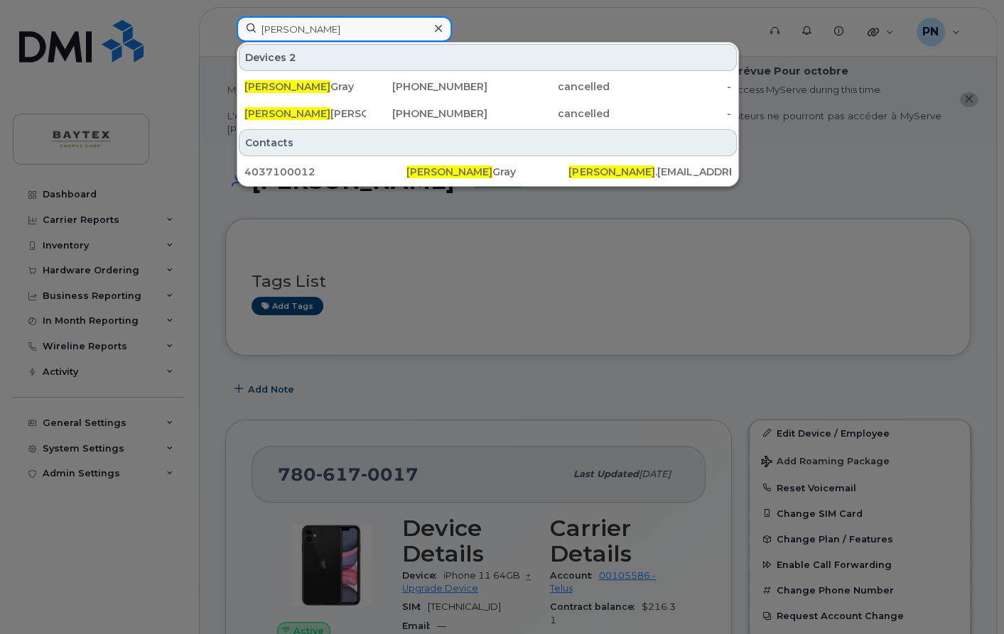
drag, startPoint x: 349, startPoint y: 39, endPoint x: 240, endPoint y: 33, distance: 108.8
click at [240, 33] on input "rodney" at bounding box center [344, 29] width 215 height 26
click at [315, 28] on input "rodney" at bounding box center [344, 29] width 215 height 26
drag, startPoint x: 306, startPoint y: 28, endPoint x: 242, endPoint y: 27, distance: 64.6
click at [245, 27] on input "rodney" at bounding box center [344, 29] width 215 height 26
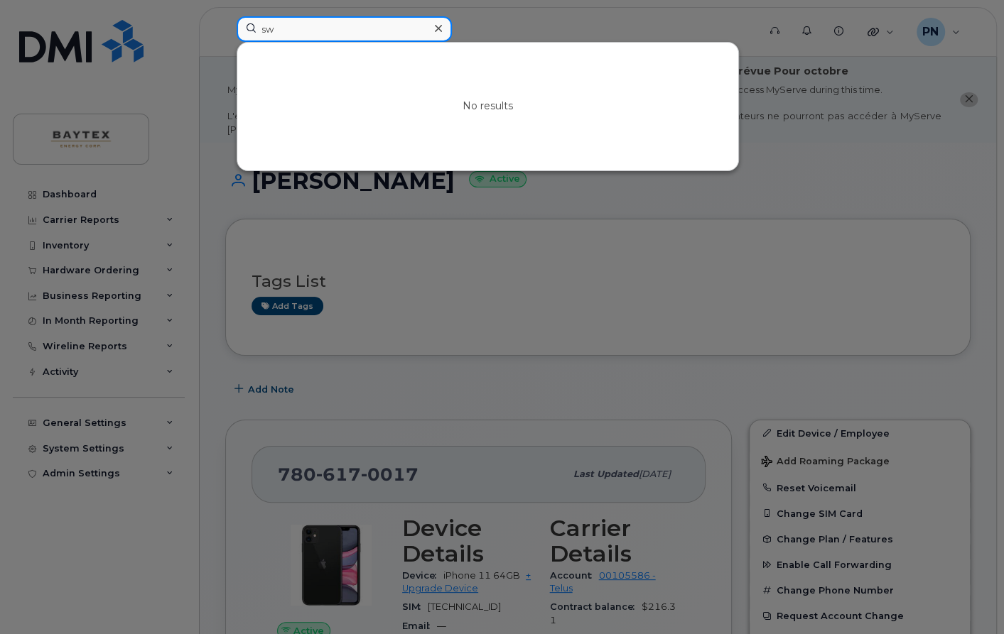
type input "s"
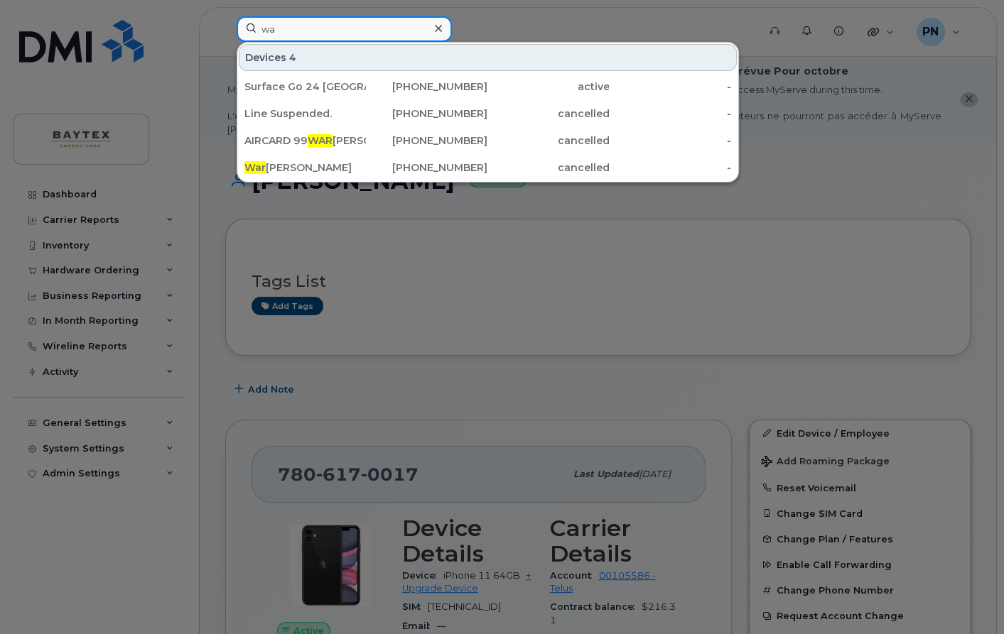
type input "w"
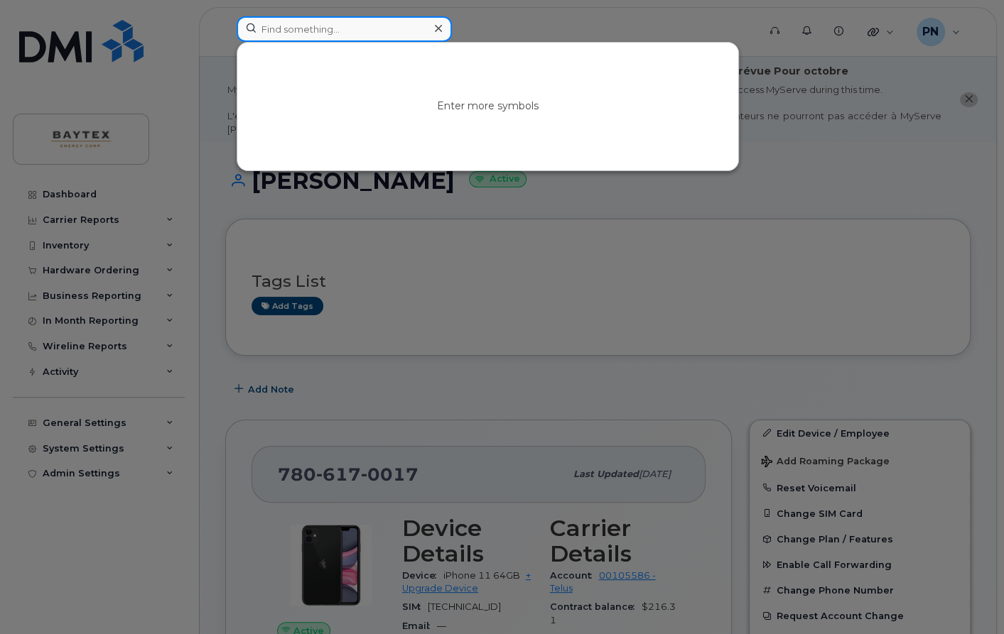
click at [317, 27] on input at bounding box center [344, 29] width 215 height 26
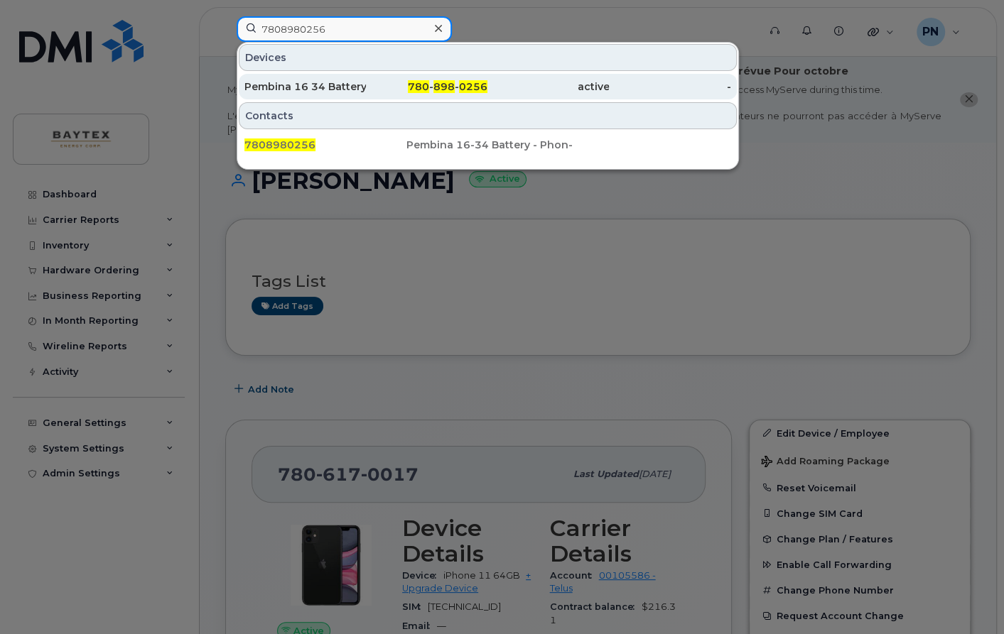
type input "7808980256"
click at [347, 85] on div "Pembina 16 34 Battery Phone" at bounding box center [304, 87] width 121 height 14
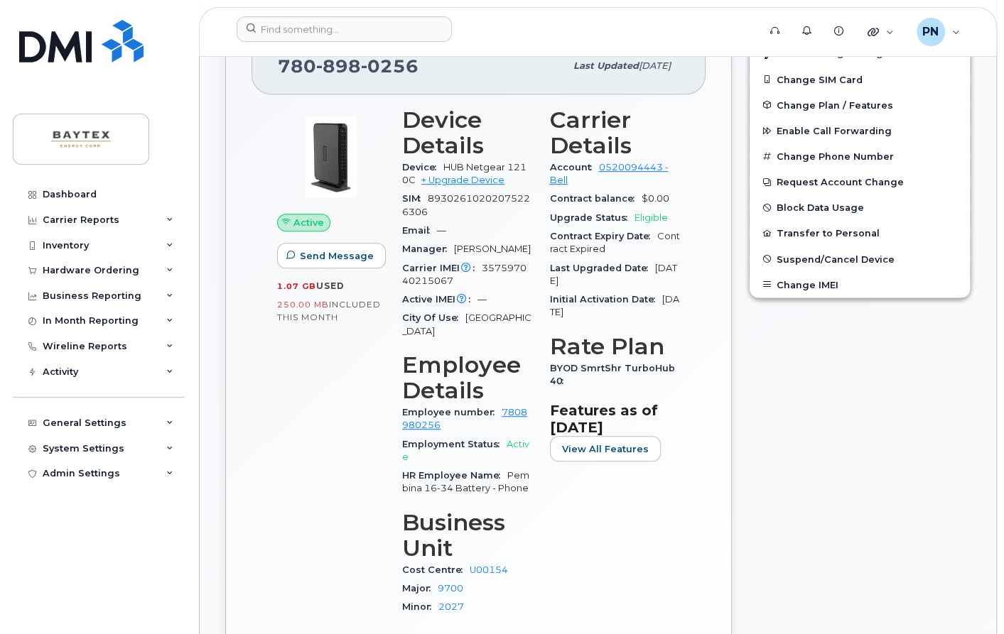
scroll to position [473, 0]
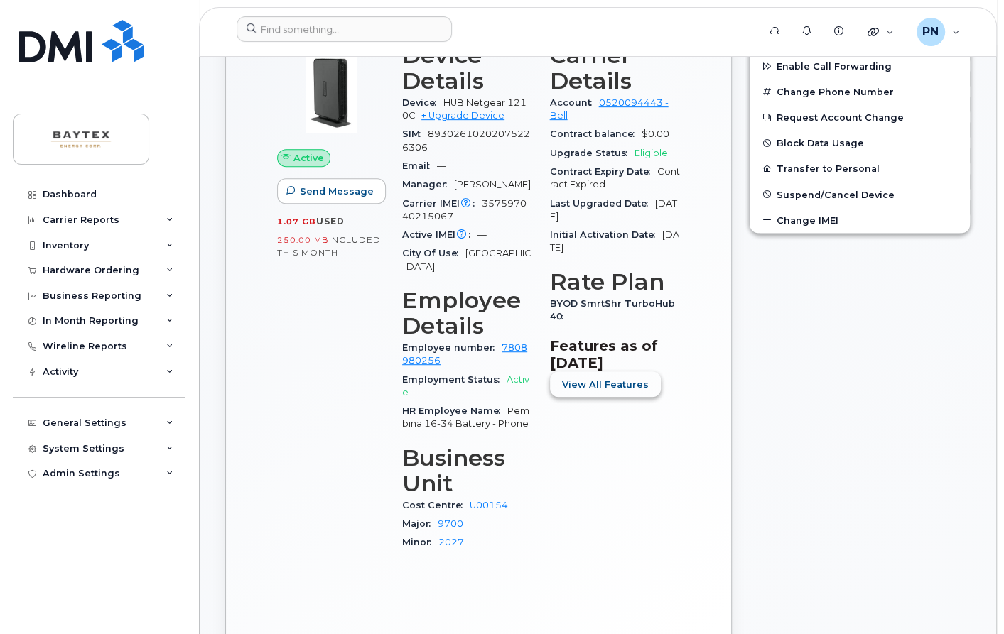
click at [582, 379] on span "View All Features" at bounding box center [605, 384] width 87 height 13
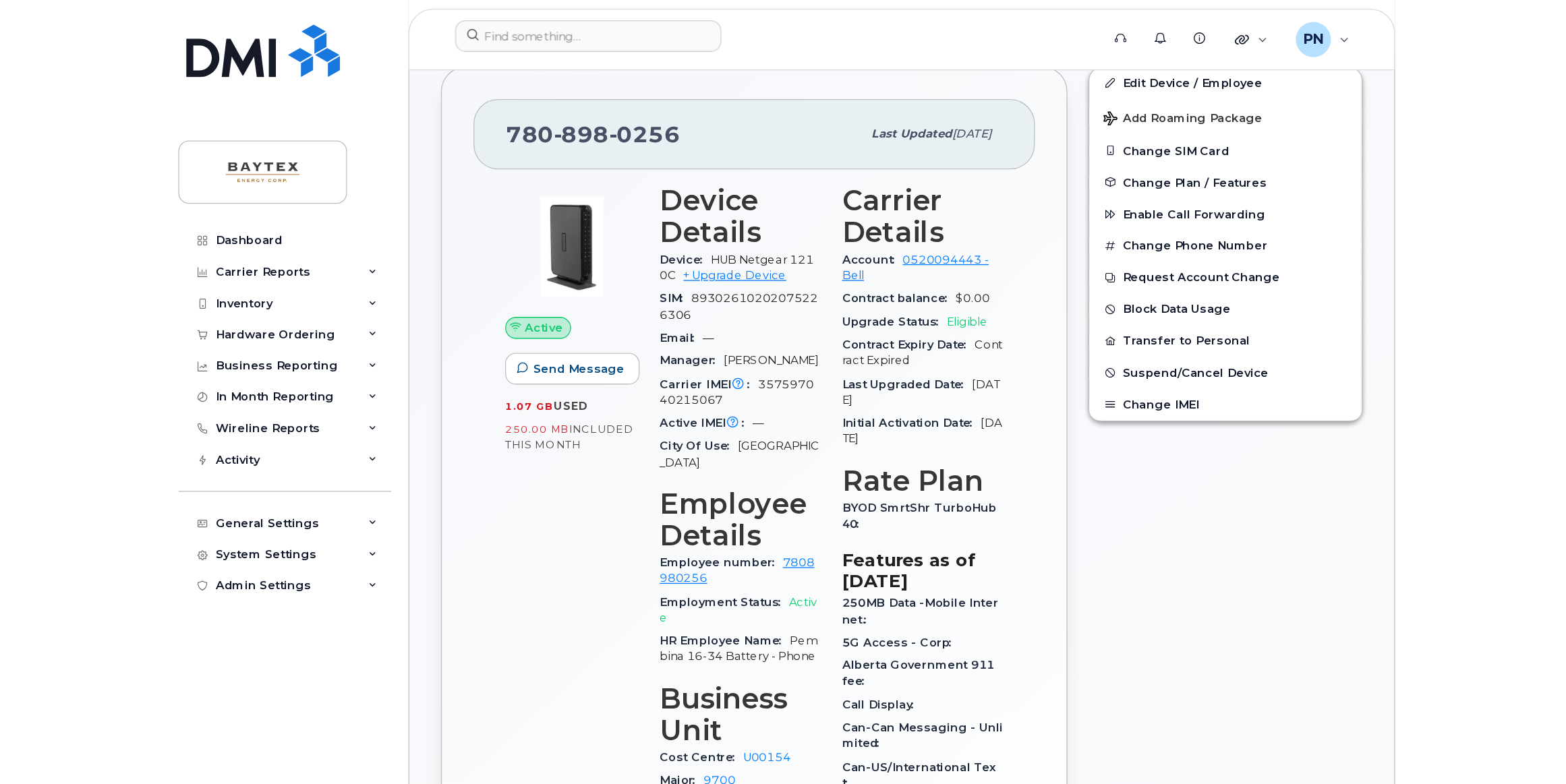
scroll to position [327, 0]
